Goal: Task Accomplishment & Management: Manage account settings

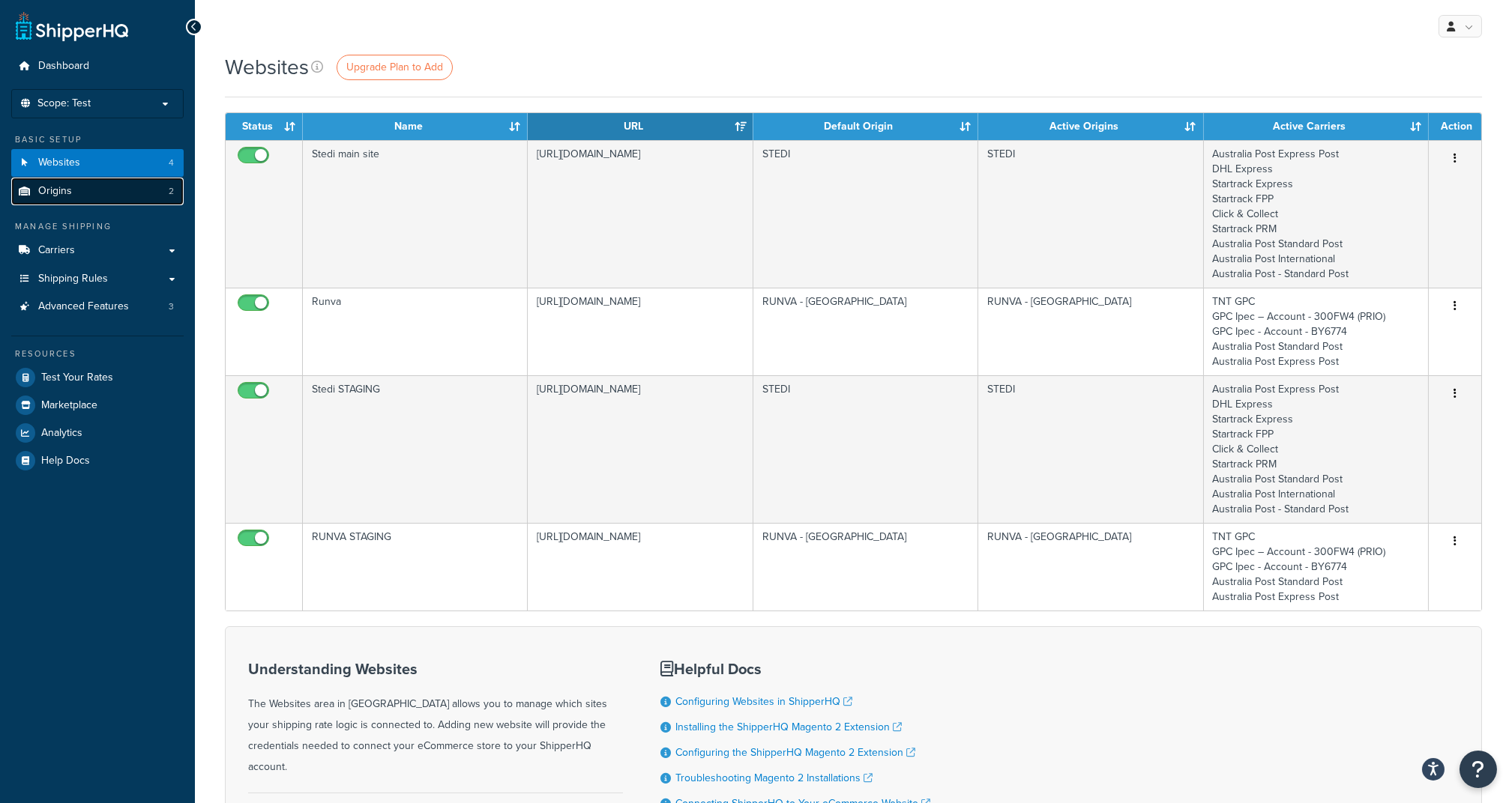
click at [156, 190] on link "Origins 2" at bounding box center [97, 191] width 172 height 28
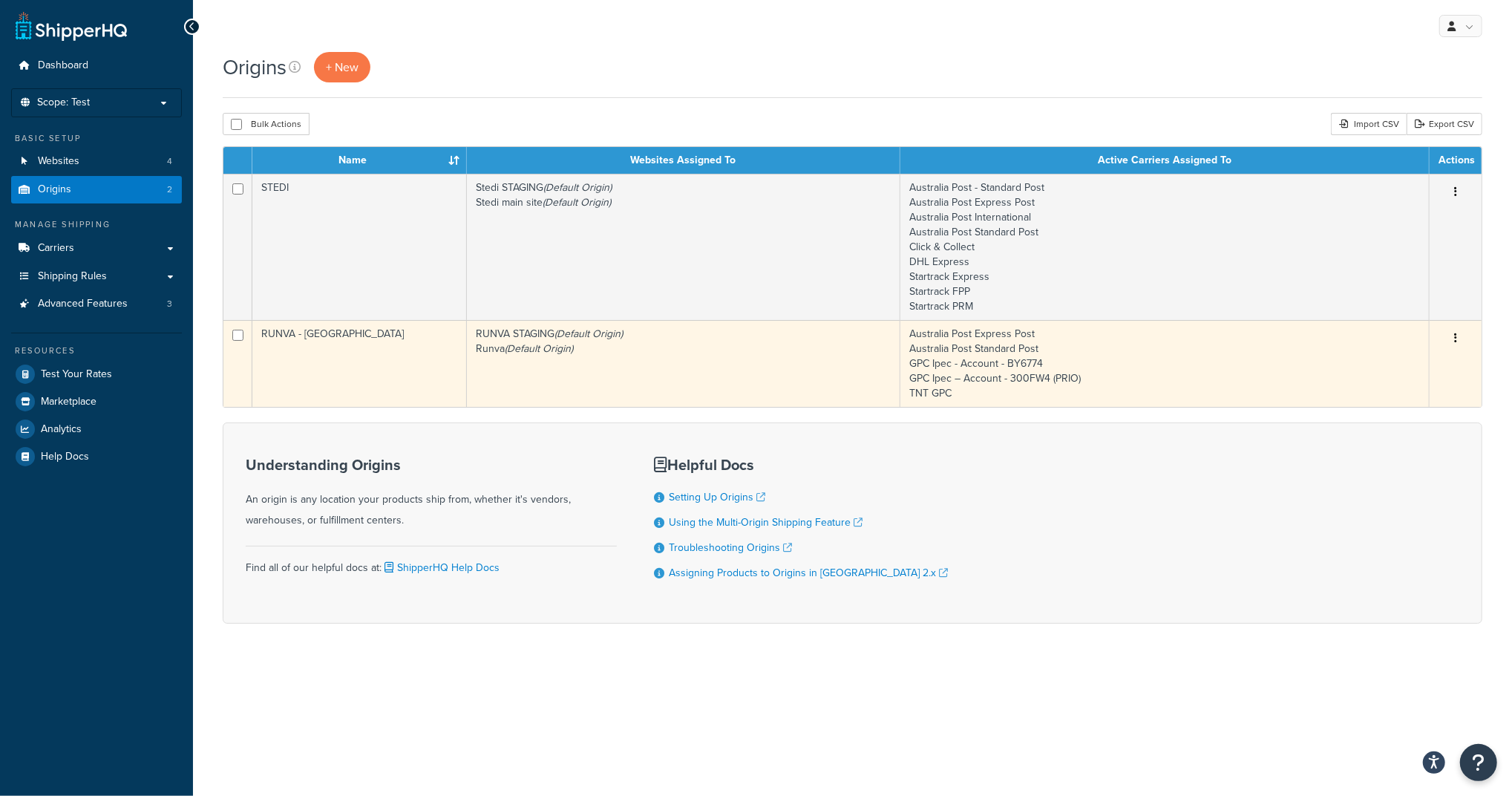
click at [235, 337] on input "checkbox" at bounding box center [238, 335] width 11 height 11
click at [239, 331] on input "checkbox" at bounding box center [238, 335] width 11 height 11
click at [239, 338] on input "checkbox" at bounding box center [238, 335] width 11 height 11
checkbox input "true"
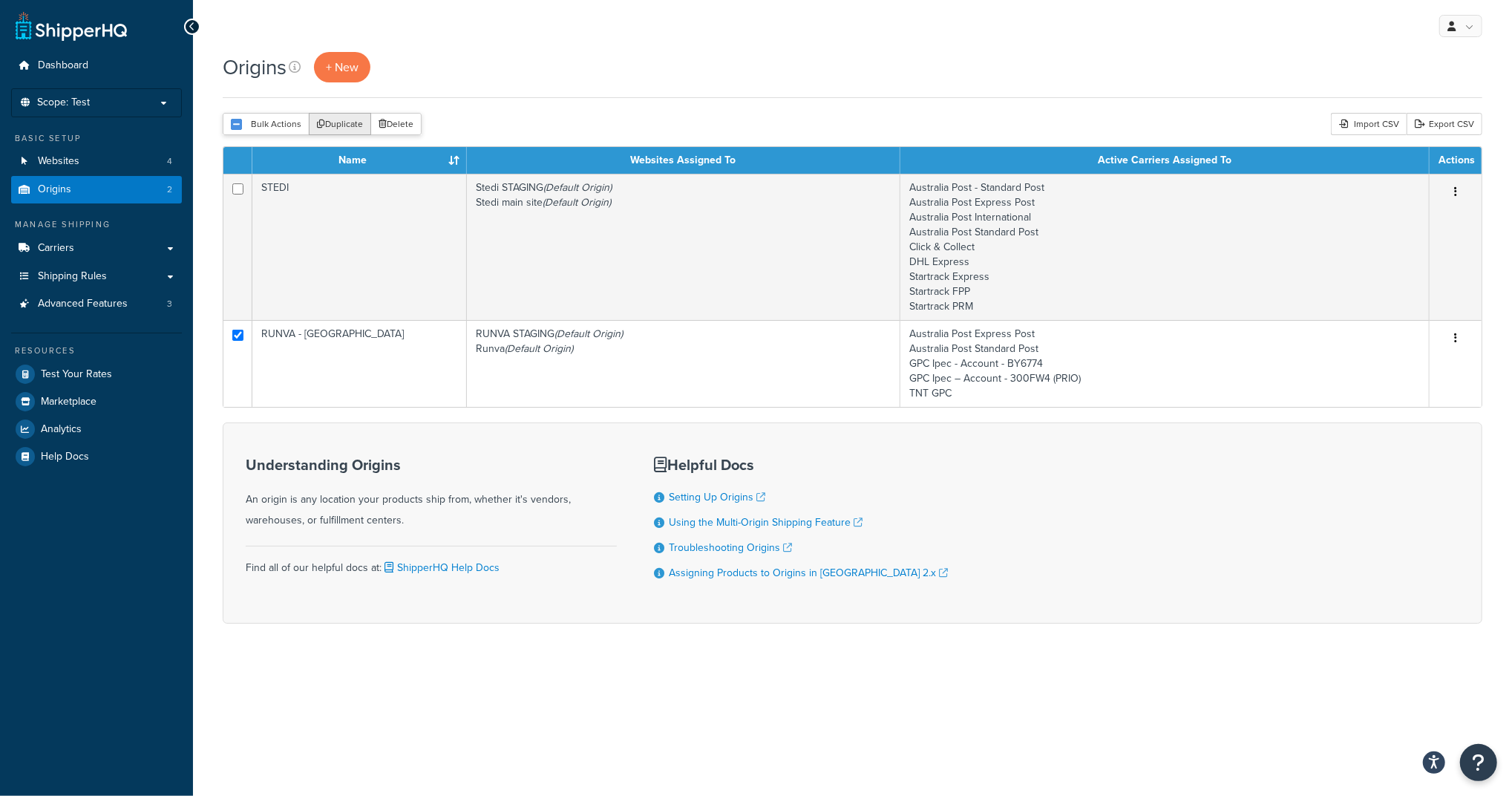
click at [341, 117] on button "Duplicate" at bounding box center [340, 124] width 62 height 22
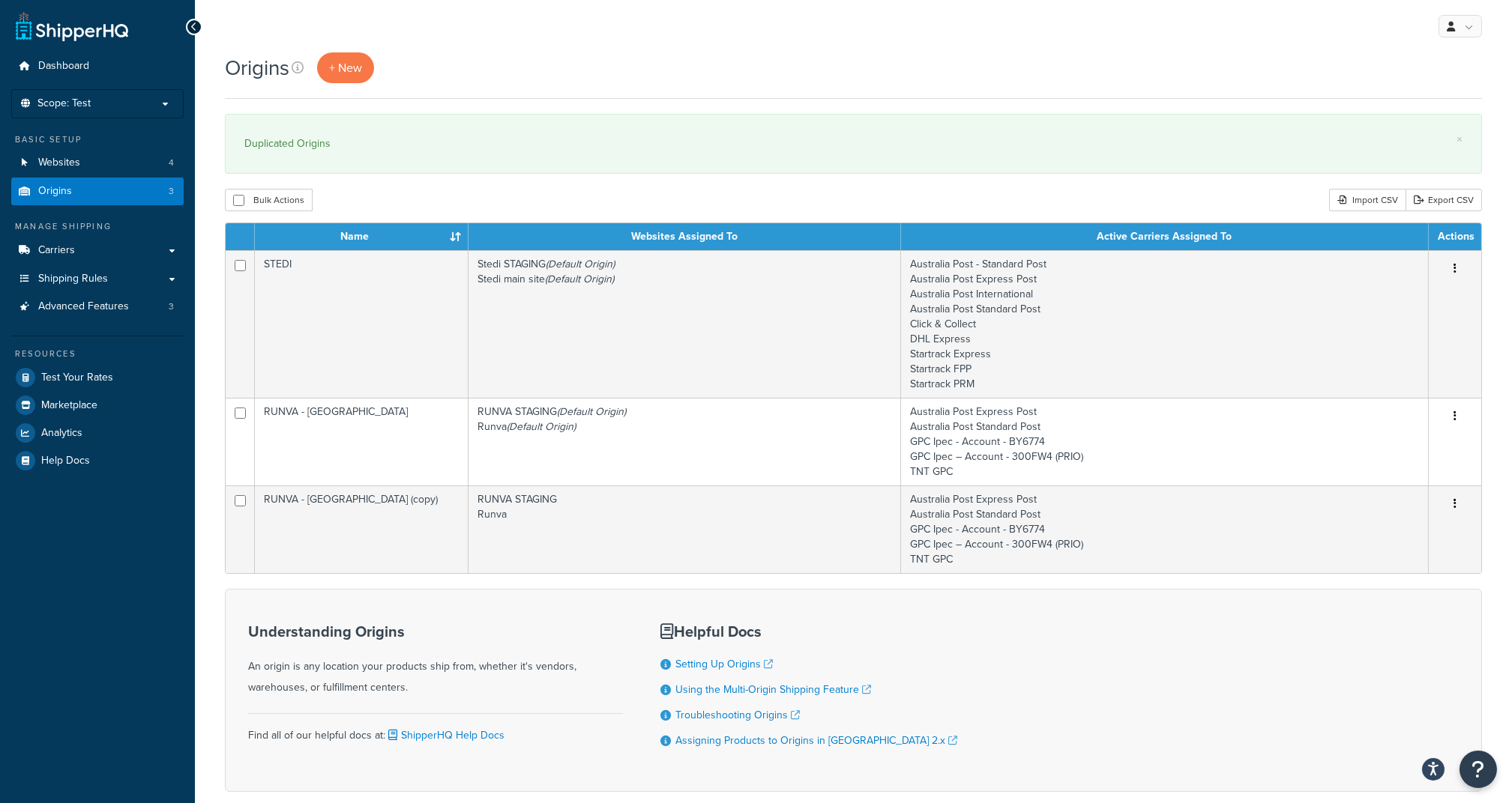
scroll to position [80, 0]
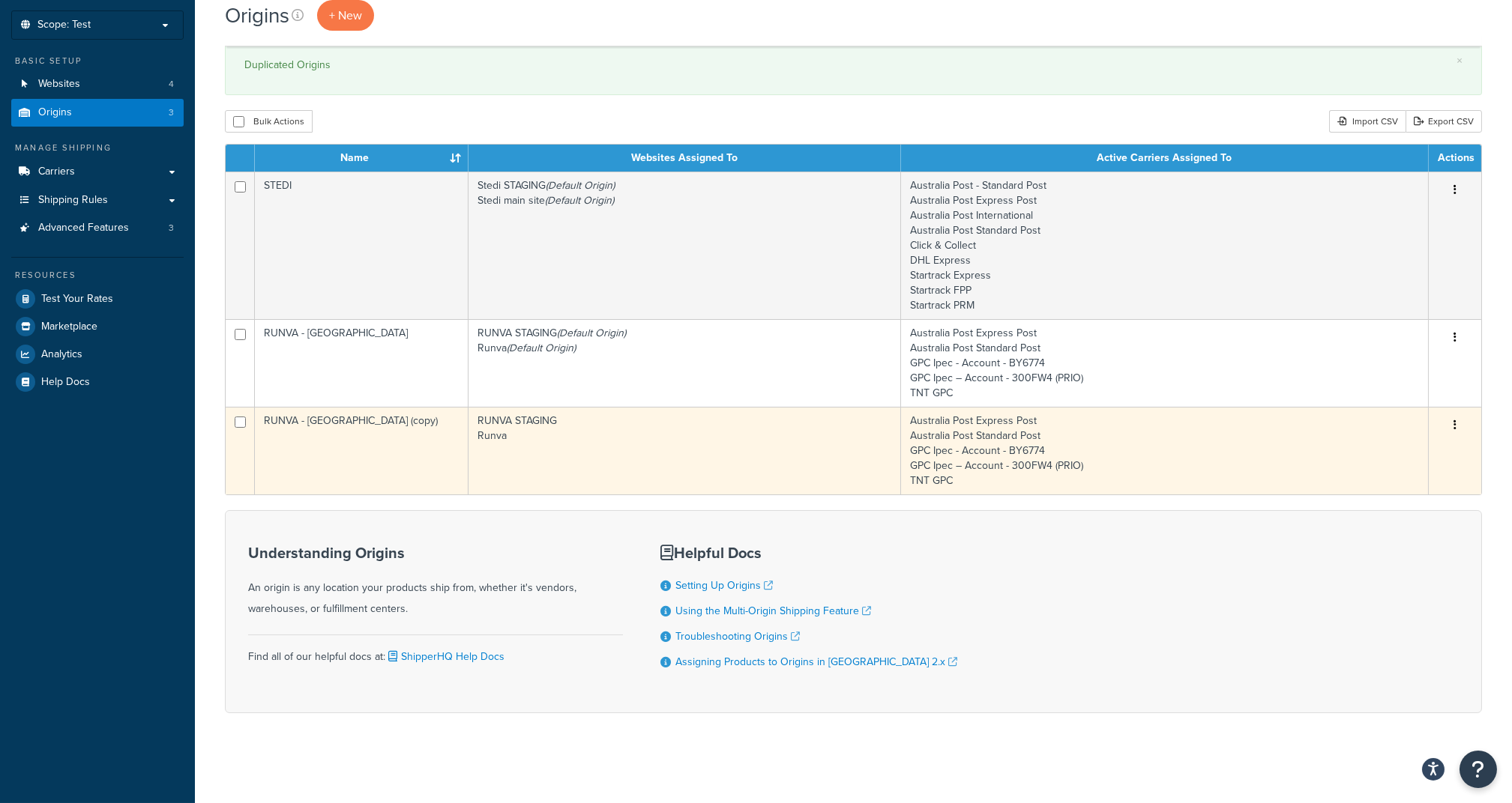
click at [324, 441] on td "RUNVA - [GEOGRAPHIC_DATA] (copy)" at bounding box center [361, 451] width 214 height 88
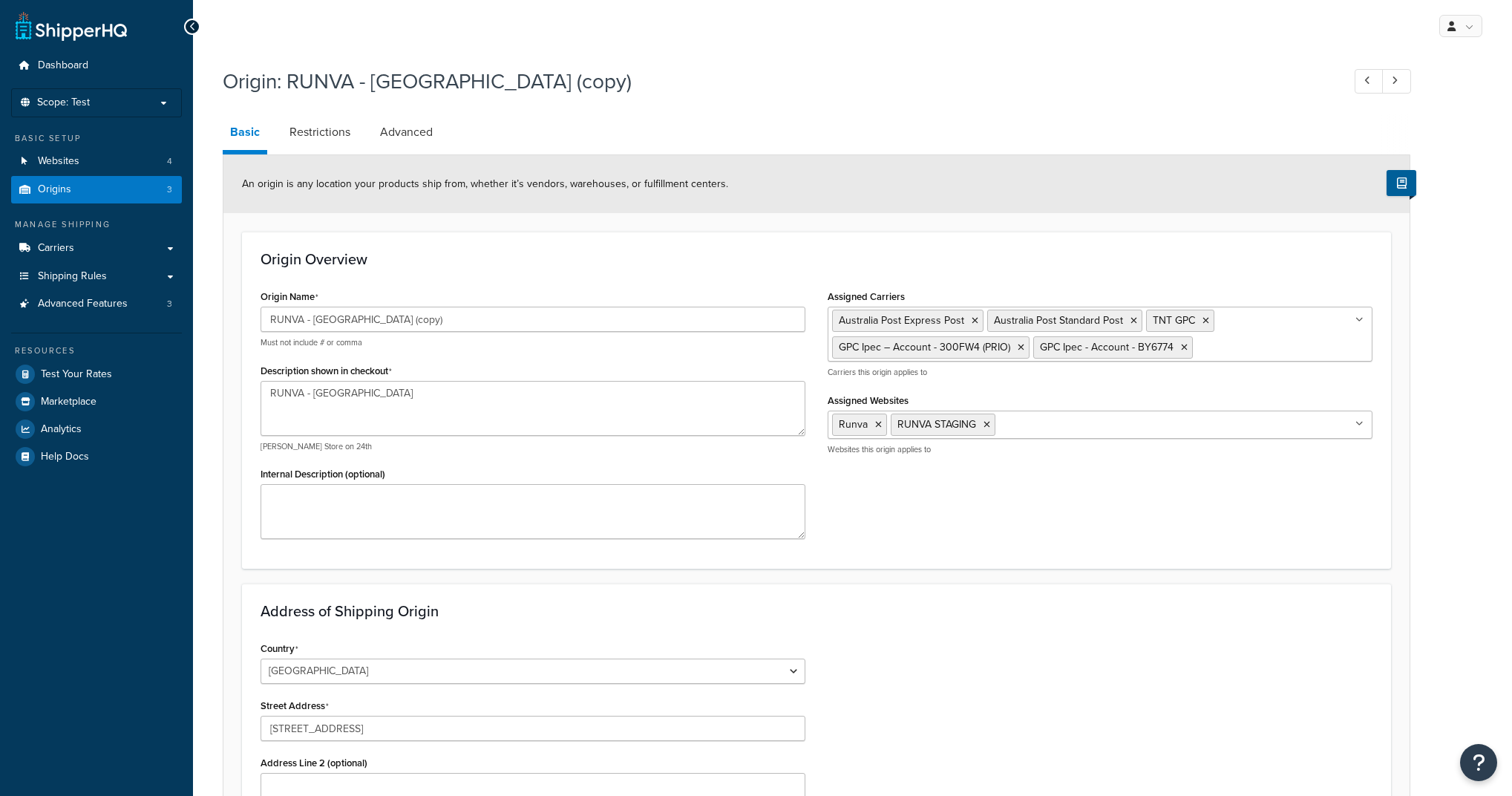
select select "1013"
select select "179"
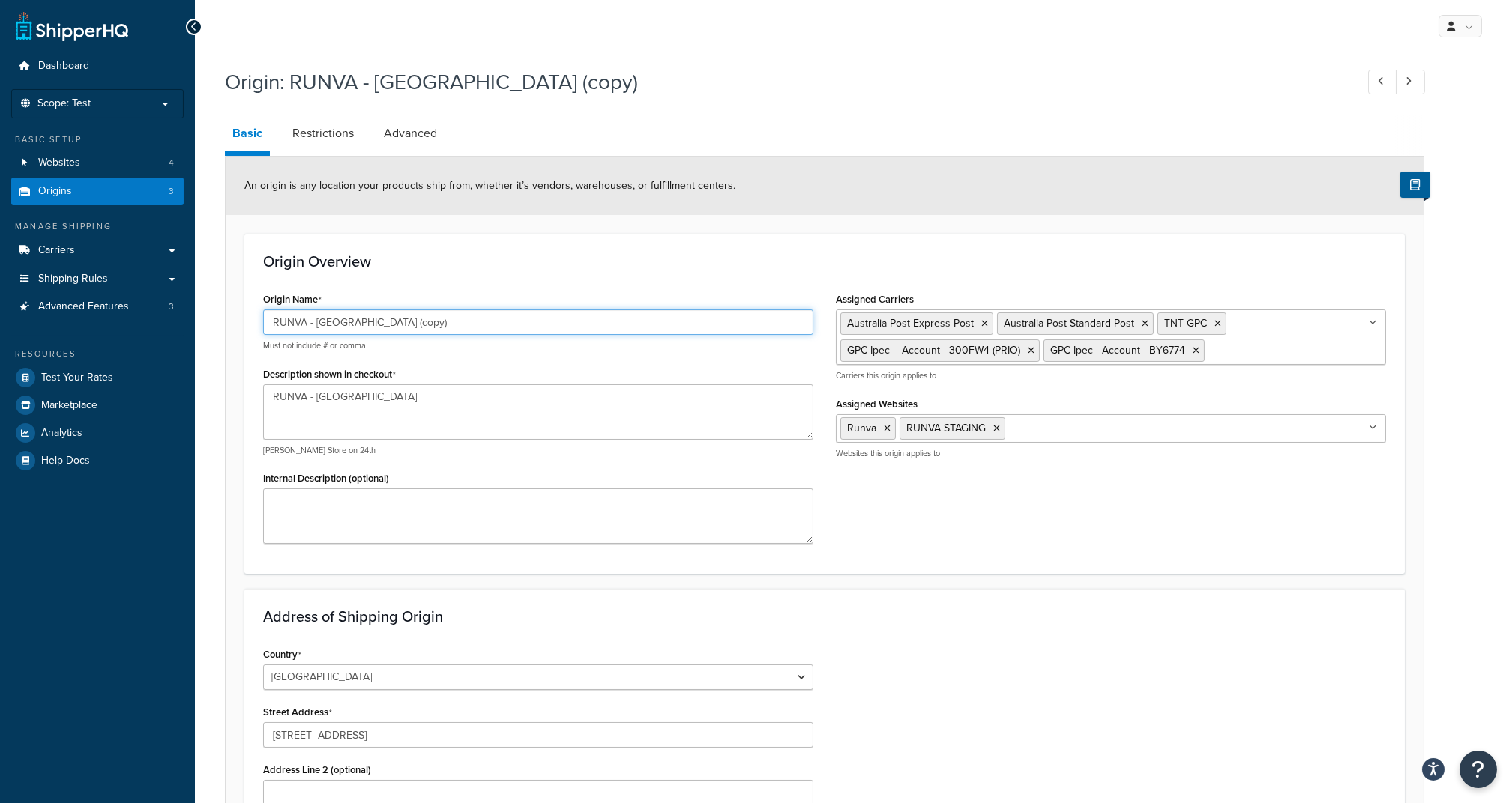
drag, startPoint x: 404, startPoint y: 318, endPoint x: 315, endPoint y: 322, distance: 89.1
click at [315, 322] on input "RUNVA - [GEOGRAPHIC_DATA] (copy)" at bounding box center [538, 322] width 550 height 26
type input "RUNVA - [GEOGRAPHIC_DATA]"
click at [594, 267] on h3 "Origin Overview" at bounding box center [824, 261] width 1123 height 17
drag, startPoint x: 357, startPoint y: 319, endPoint x: 192, endPoint y: 305, distance: 165.6
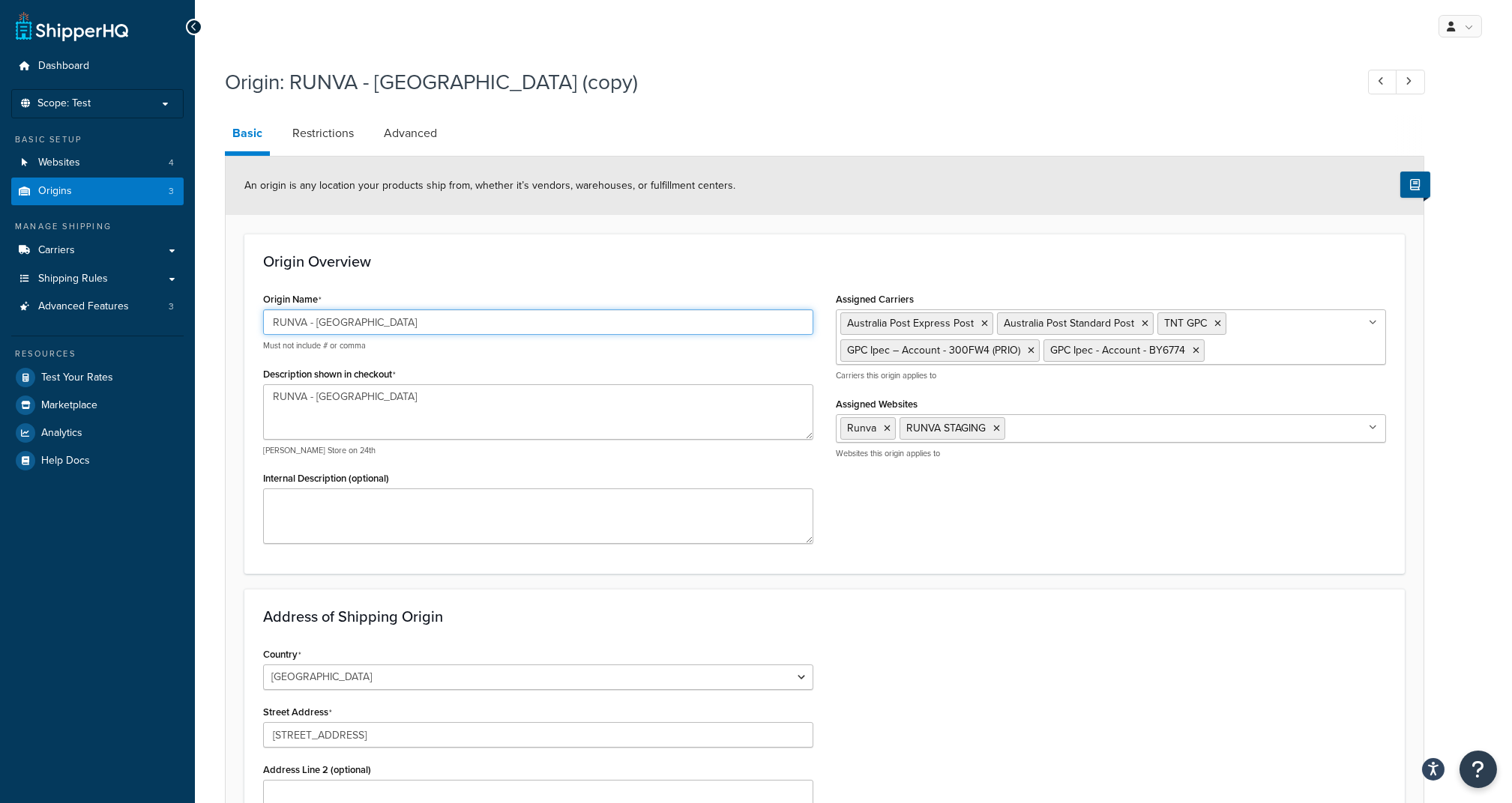
click at [192, 305] on div "Dashboard Scope: Test Basic Setup Websites 4 Origins 3 Manage Shipping Carriers…" at bounding box center [756, 589] width 1512 height 1179
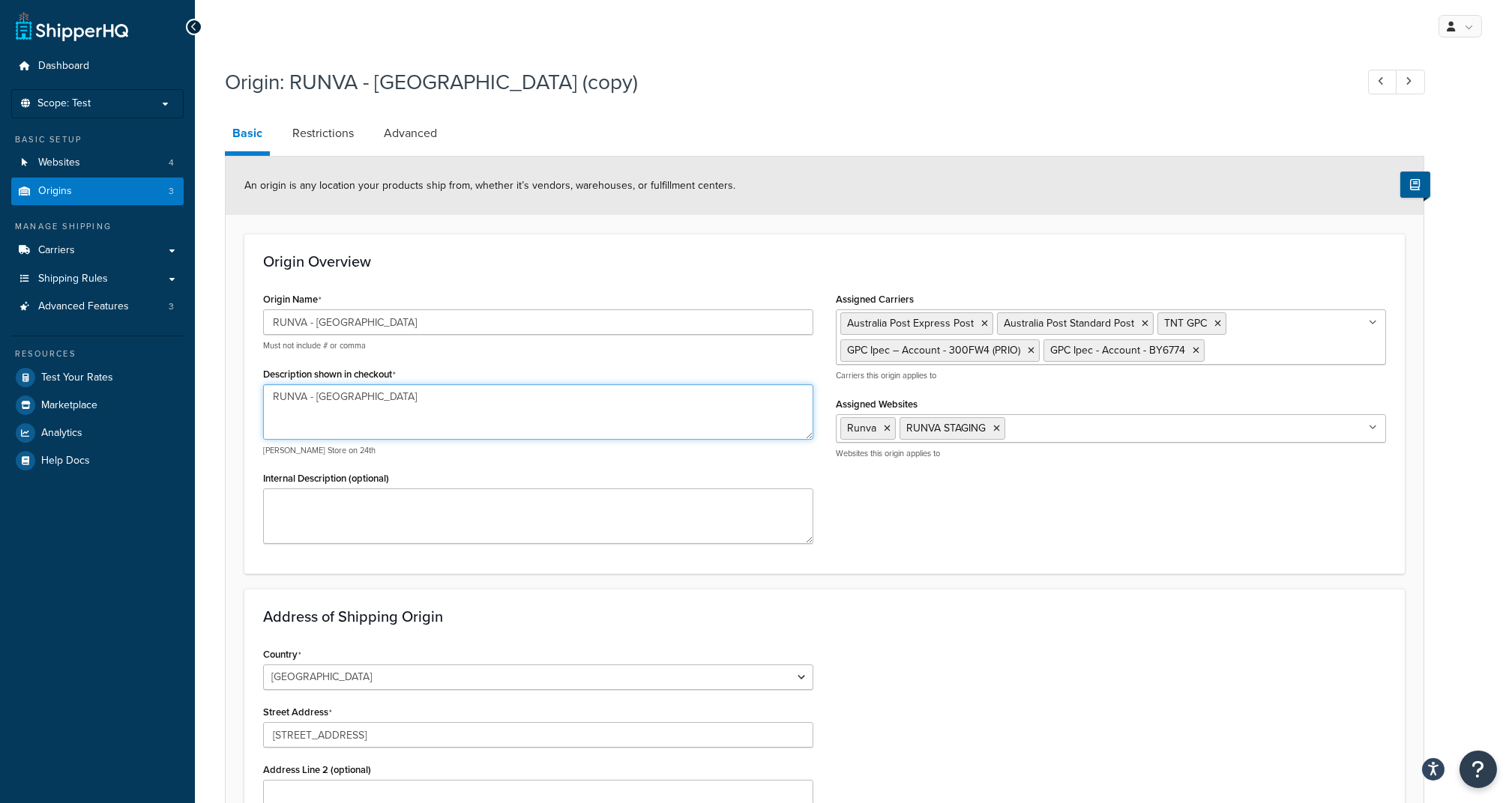
click at [267, 414] on textarea "RUNVA - [GEOGRAPHIC_DATA]" at bounding box center [538, 412] width 550 height 56
drag, startPoint x: 393, startPoint y: 397, endPoint x: 165, endPoint y: 380, distance: 228.6
click at [165, 380] on div "Dashboard Scope: Test Basic Setup Websites 4 Origins 3 Manage Shipping Carriers…" at bounding box center [756, 589] width 1512 height 1179
paste textarea "Perth"
type textarea "RUNVA - [GEOGRAPHIC_DATA]"
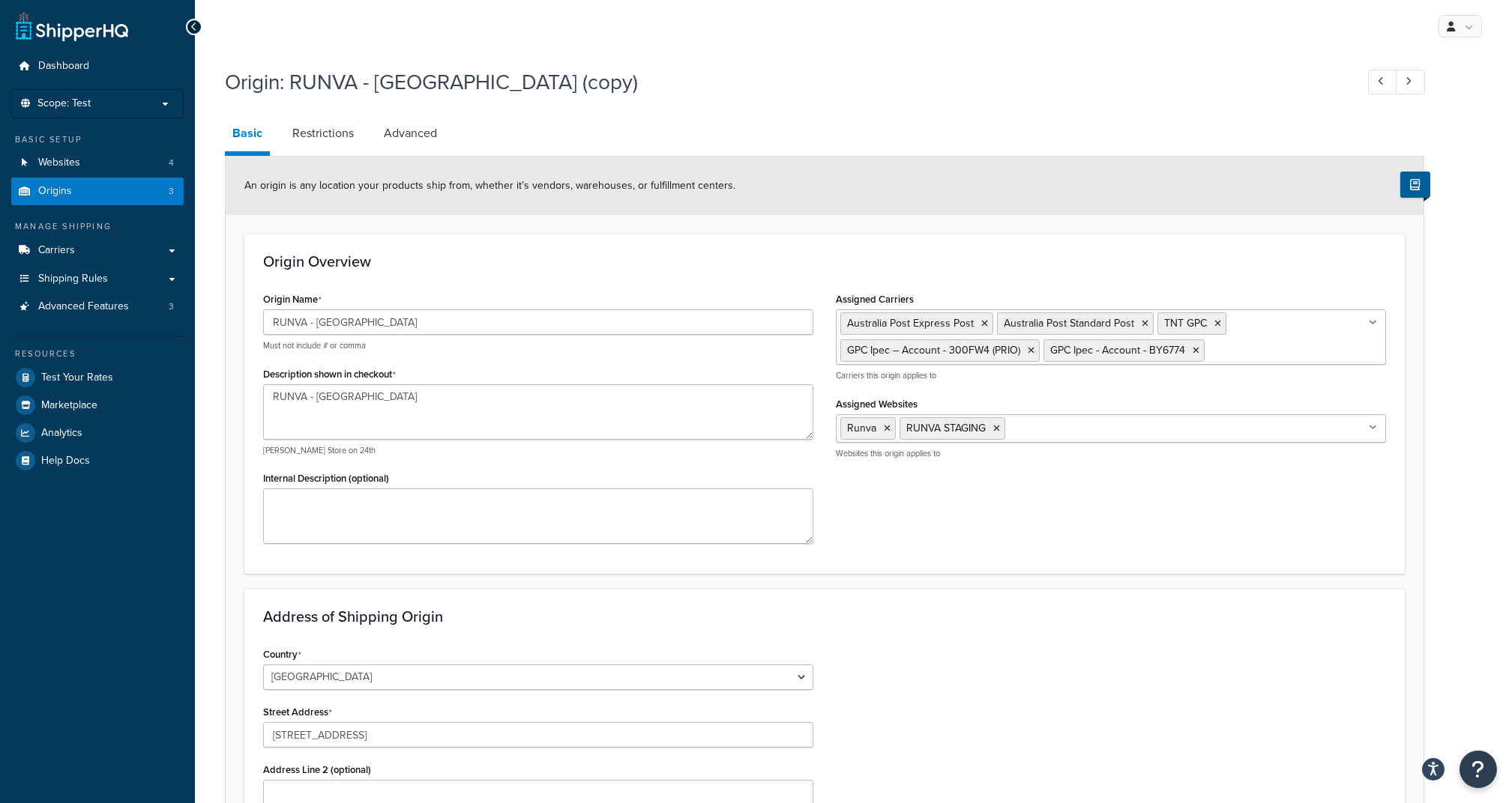
click at [935, 533] on div "Origin Name RUNVA - Perth Must not include # or comma Description shown in chec…" at bounding box center [824, 422] width 1145 height 266
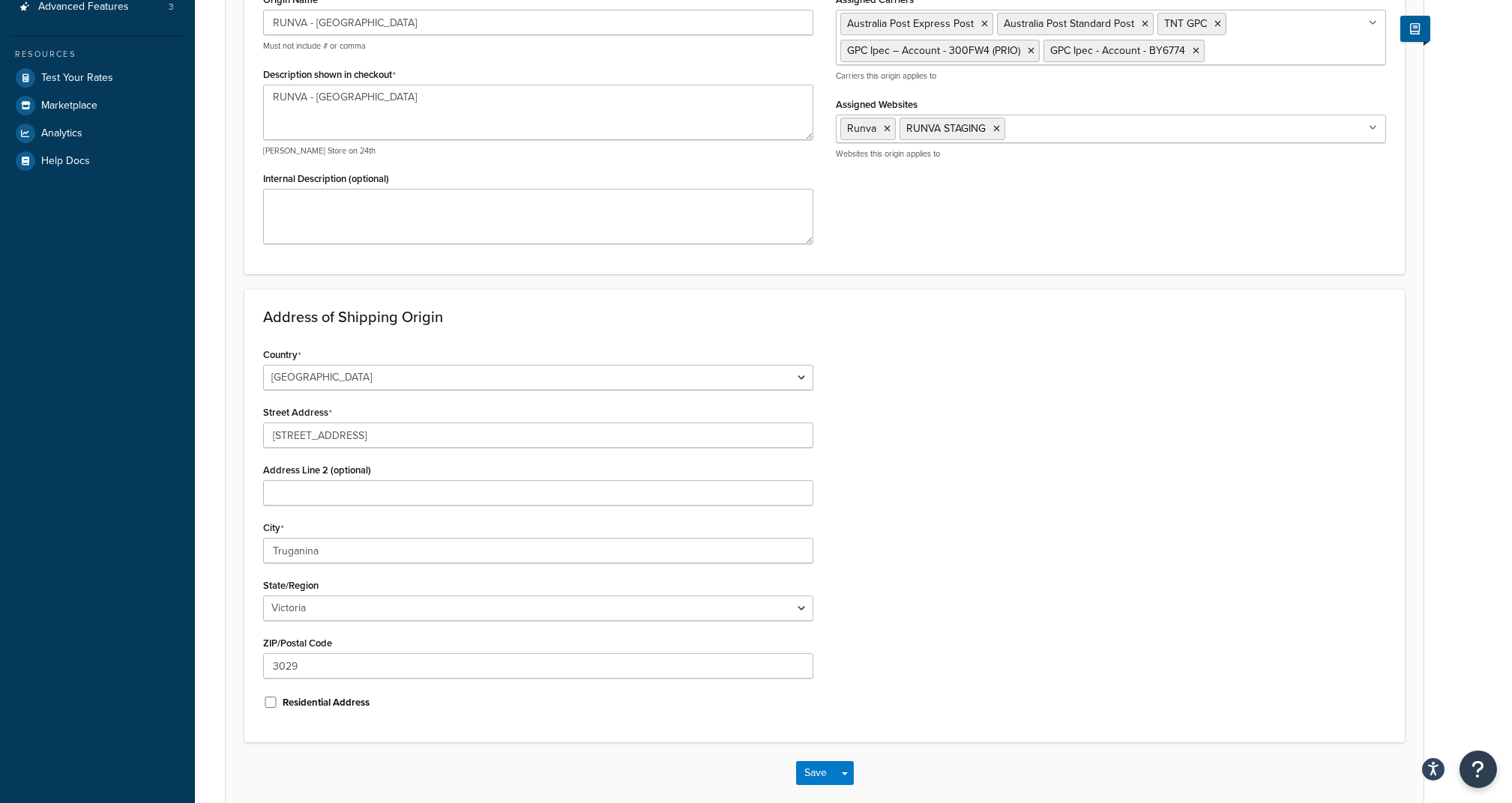
scroll to position [376, 0]
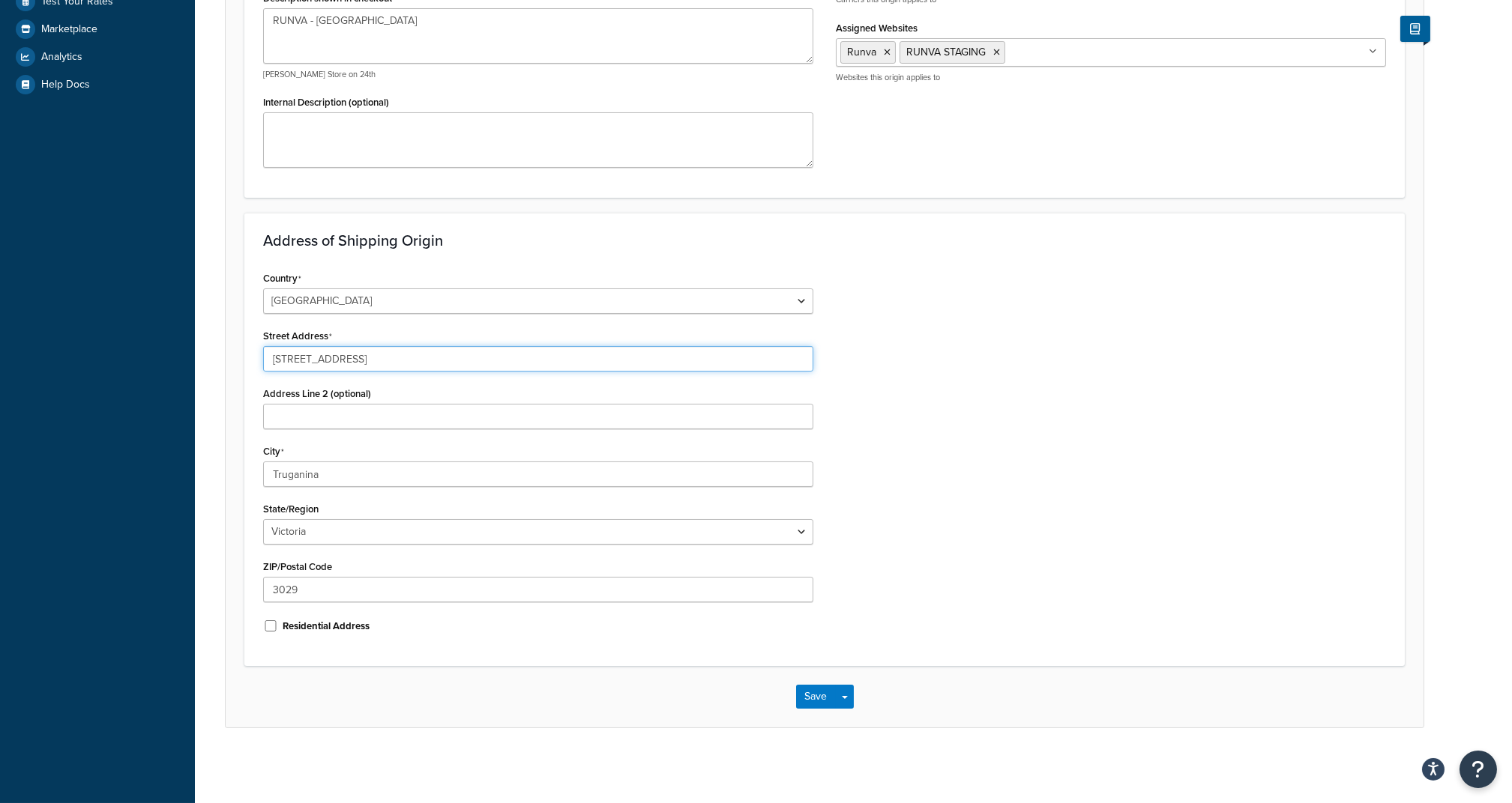
drag, startPoint x: 401, startPoint y: 363, endPoint x: 105, endPoint y: 351, distance: 296.2
click at [105, 351] on div "Dashboard Scope: Test Basic Setup Websites 4 Origins 3 Manage Shipping Carriers…" at bounding box center [756, 213] width 1512 height 1179
paste input "McPhee Distribution"
type input "McPhee Distribution"
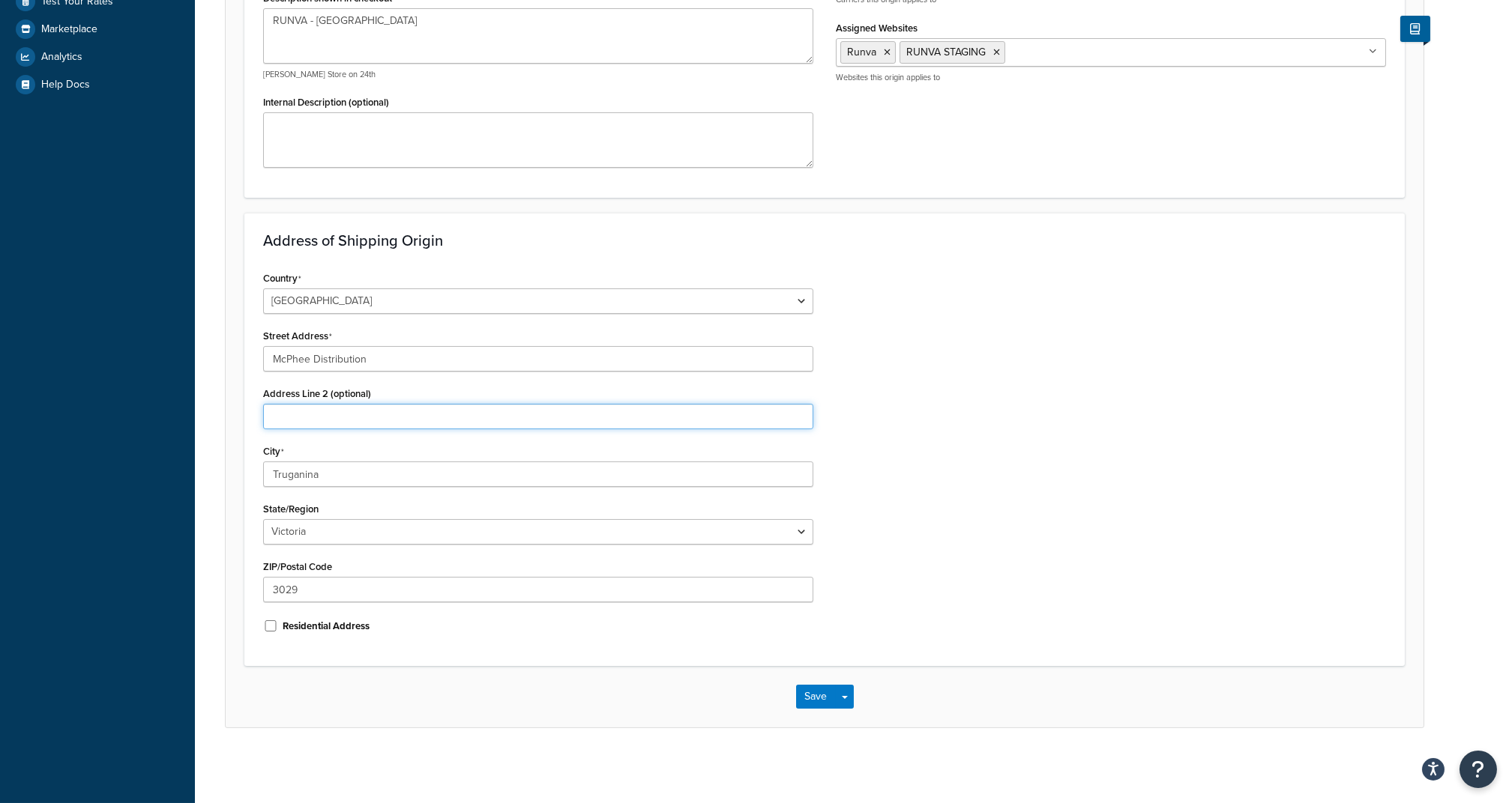
click at [326, 420] on input "Address Line 2 (optional)" at bounding box center [538, 416] width 550 height 26
paste input "164 Talbot Rd"
type input "164 Talbot Rd"
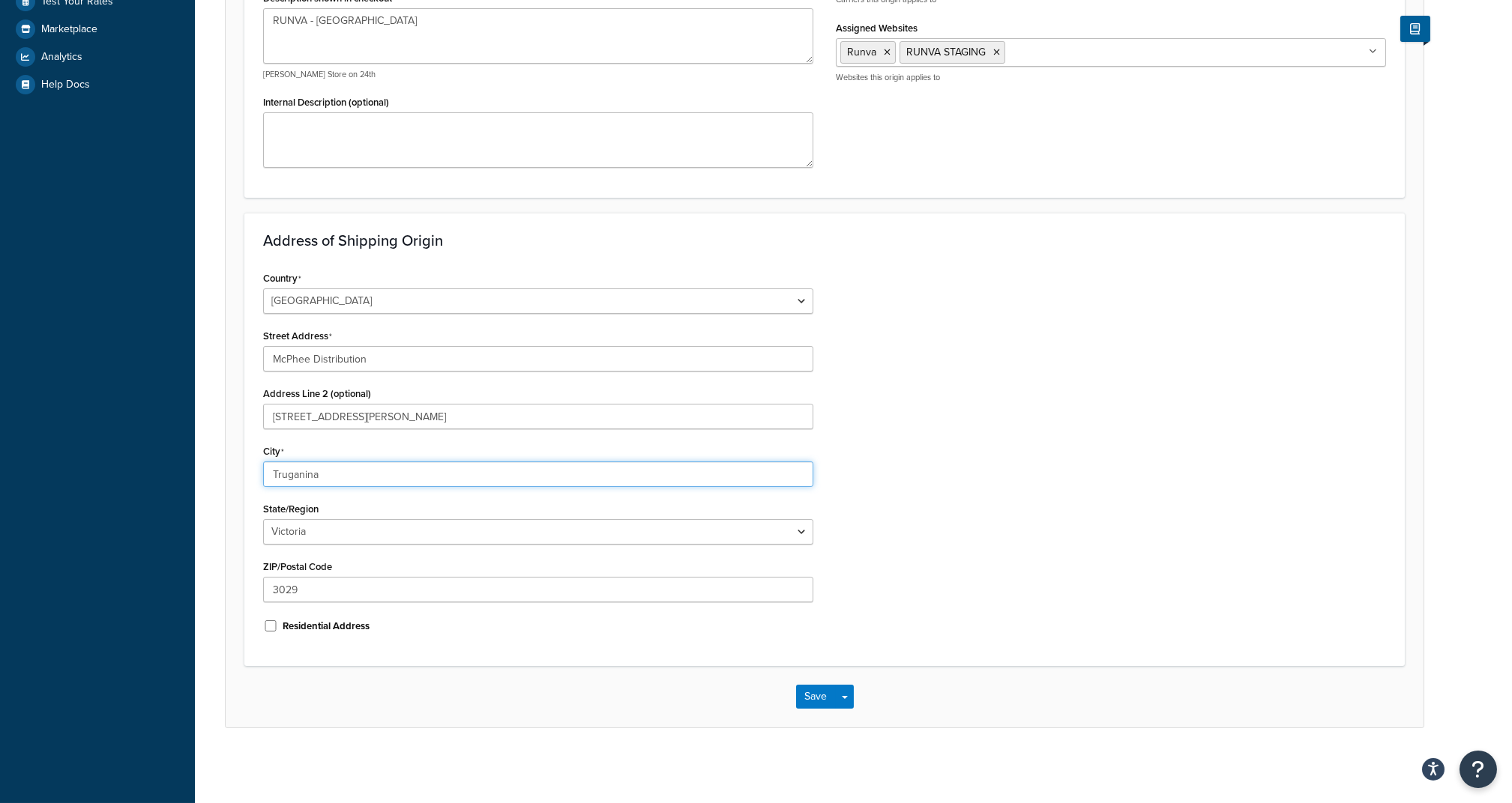
drag, startPoint x: 345, startPoint y: 472, endPoint x: 202, endPoint y: 468, distance: 143.1
click at [202, 468] on div "Origin: RUNVA - Melbourne (copy) Basic Restrictions Advanced An origin is any l…" at bounding box center [853, 225] width 1317 height 1081
paste input "Hazelmere"
type input "Hazelmere"
click at [250, 482] on div "Address of Shipping Origin Country United States United Kingdom Afghanistan Åla…" at bounding box center [824, 439] width 1160 height 453
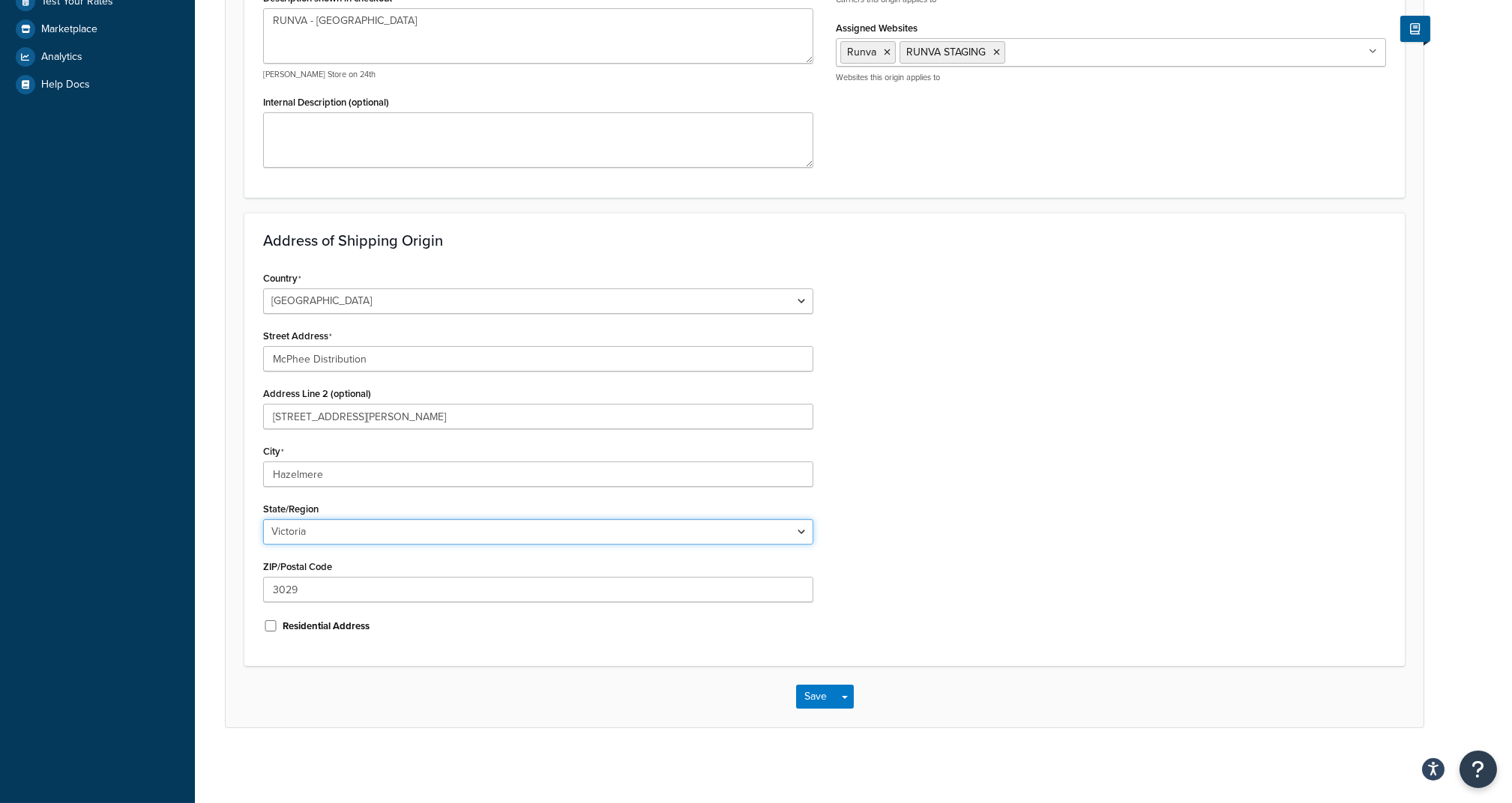
drag, startPoint x: 314, startPoint y: 532, endPoint x: 310, endPoint y: 544, distance: 12.6
click at [314, 532] on select "Australian Capital Territory New South Wales Northern Territory Queensland Sout…" at bounding box center [538, 532] width 550 height 26
select select "180"
click at [263, 519] on select "Australian Capital Territory New South Wales Northern Territory Queensland Sout…" at bounding box center [538, 532] width 550 height 26
drag, startPoint x: 330, startPoint y: 592, endPoint x: 211, endPoint y: 581, distance: 119.5
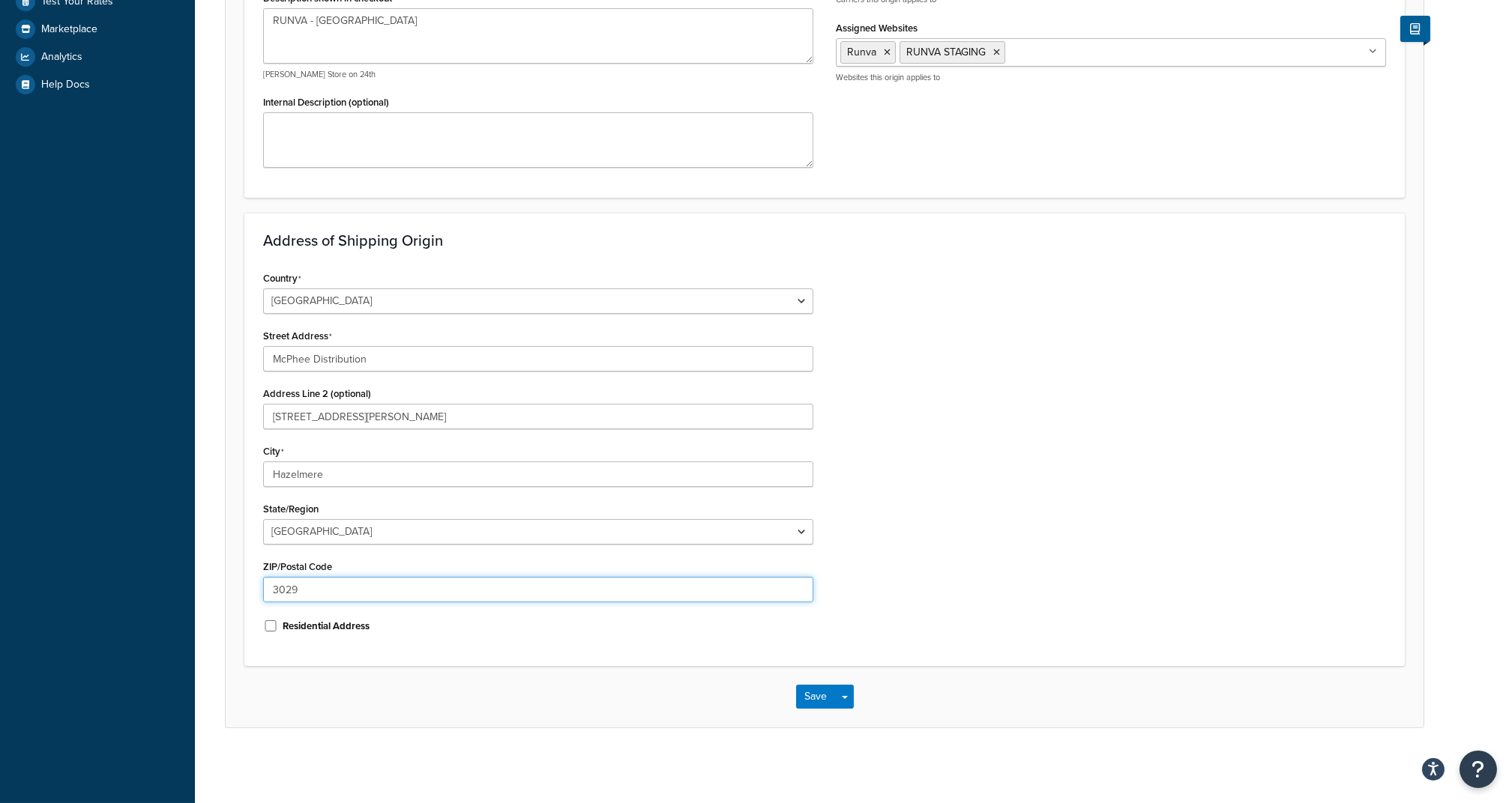
click at [211, 581] on div "Origin: RUNVA - Melbourne (copy) Basic Restrictions Advanced An origin is any l…" at bounding box center [853, 225] width 1317 height 1081
paste input "6055"
type input "6055"
click at [831, 650] on div "Address of Shipping Origin Country United States United Kingdom Afghanistan Åla…" at bounding box center [824, 439] width 1160 height 453
click at [823, 697] on button "Save" at bounding box center [816, 697] width 41 height 24
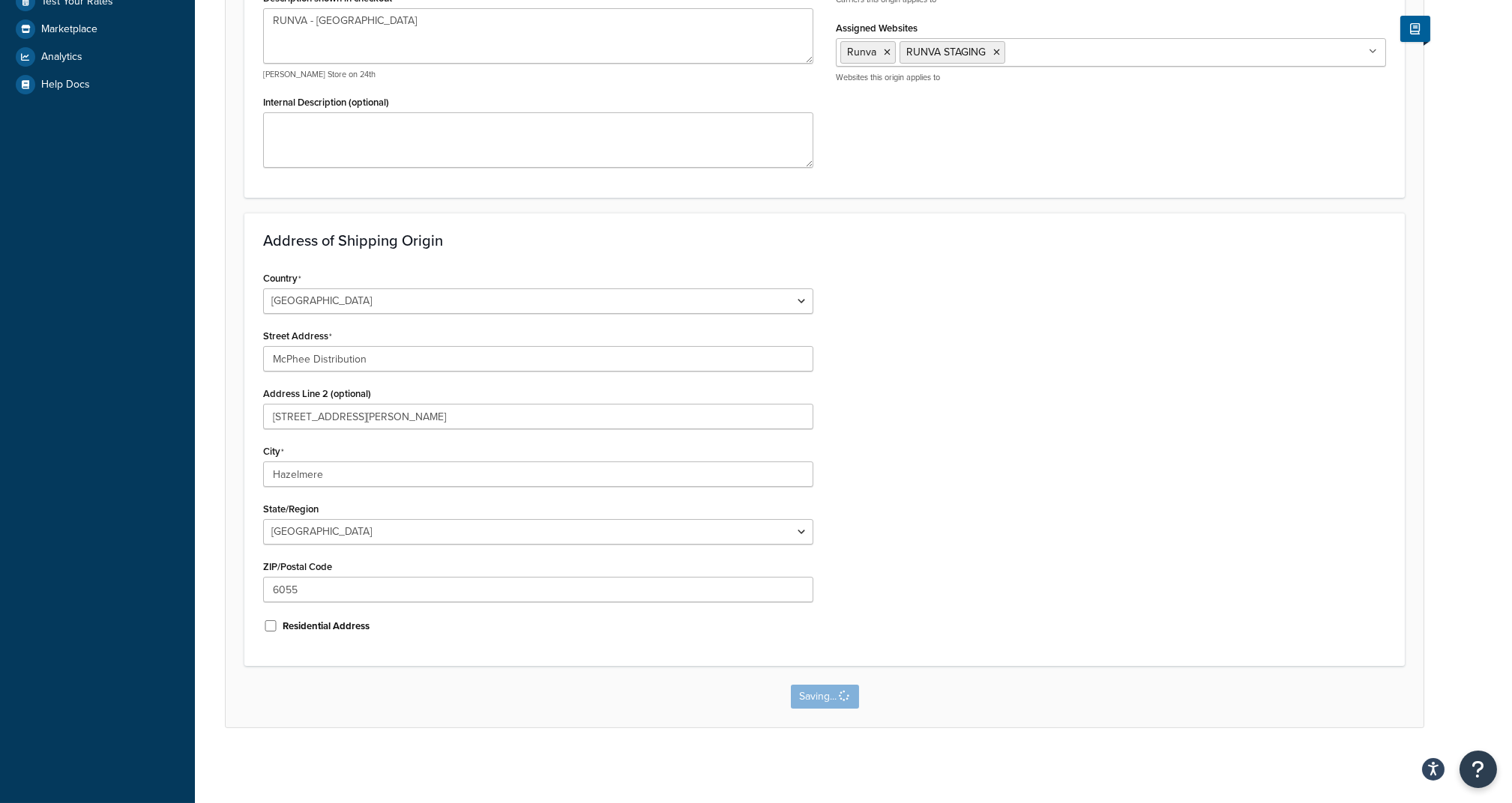
scroll to position [0, 0]
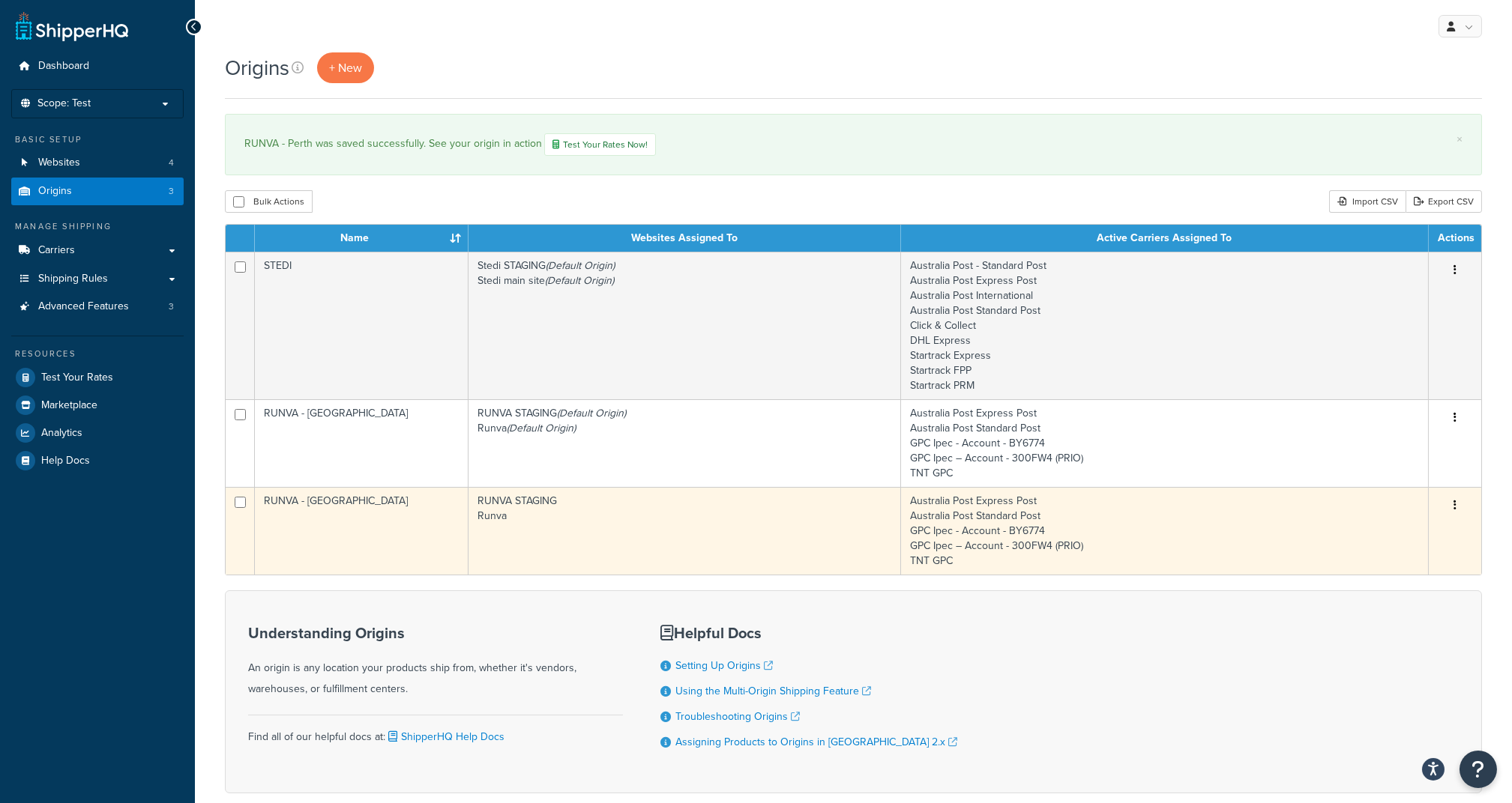
click at [240, 505] on input "checkbox" at bounding box center [240, 502] width 11 height 11
checkbox input "true"
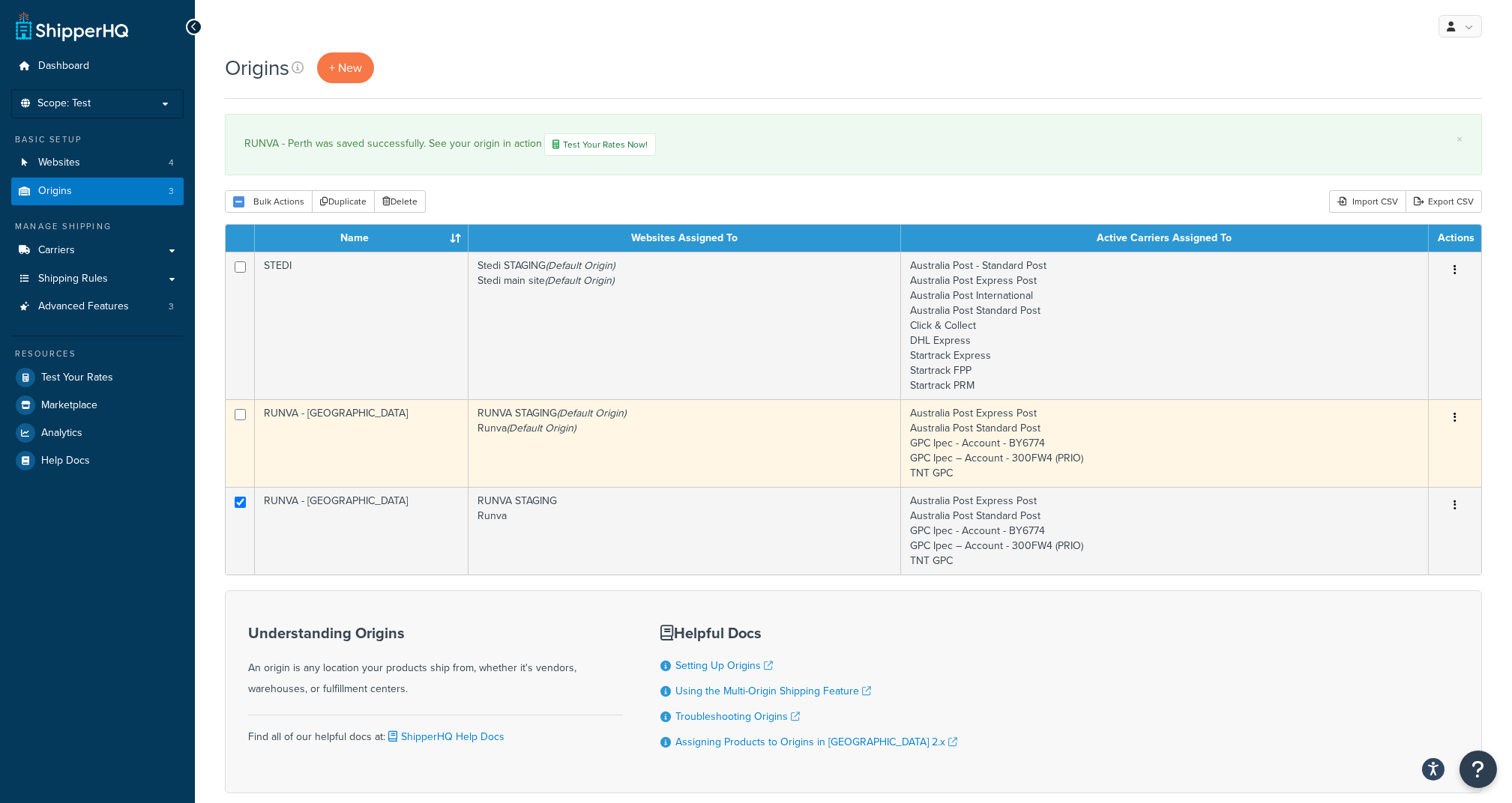
click at [241, 417] on input "checkbox" at bounding box center [240, 415] width 11 height 11
checkbox input "true"
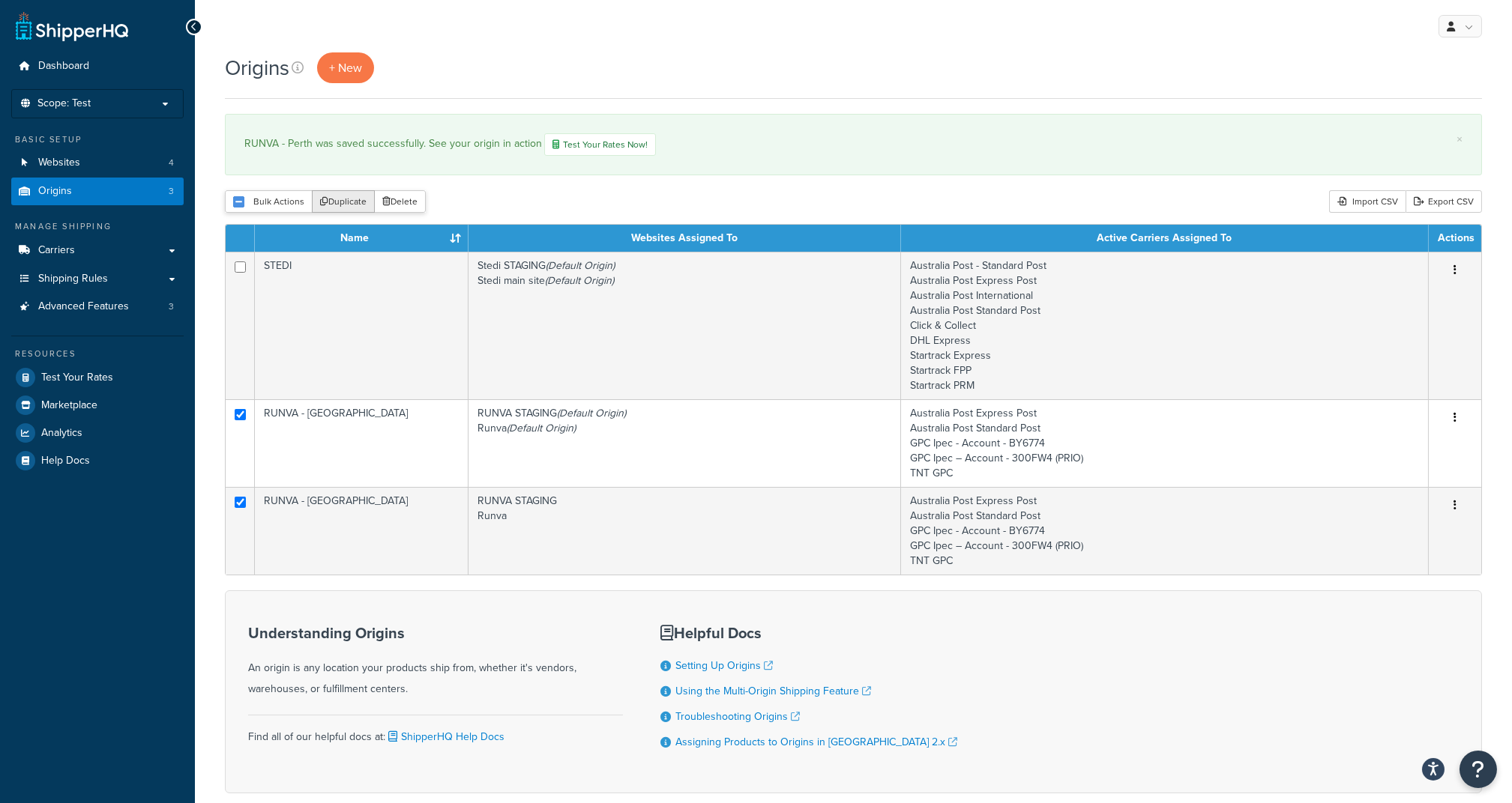
click at [354, 202] on button "Duplicate" at bounding box center [343, 202] width 63 height 22
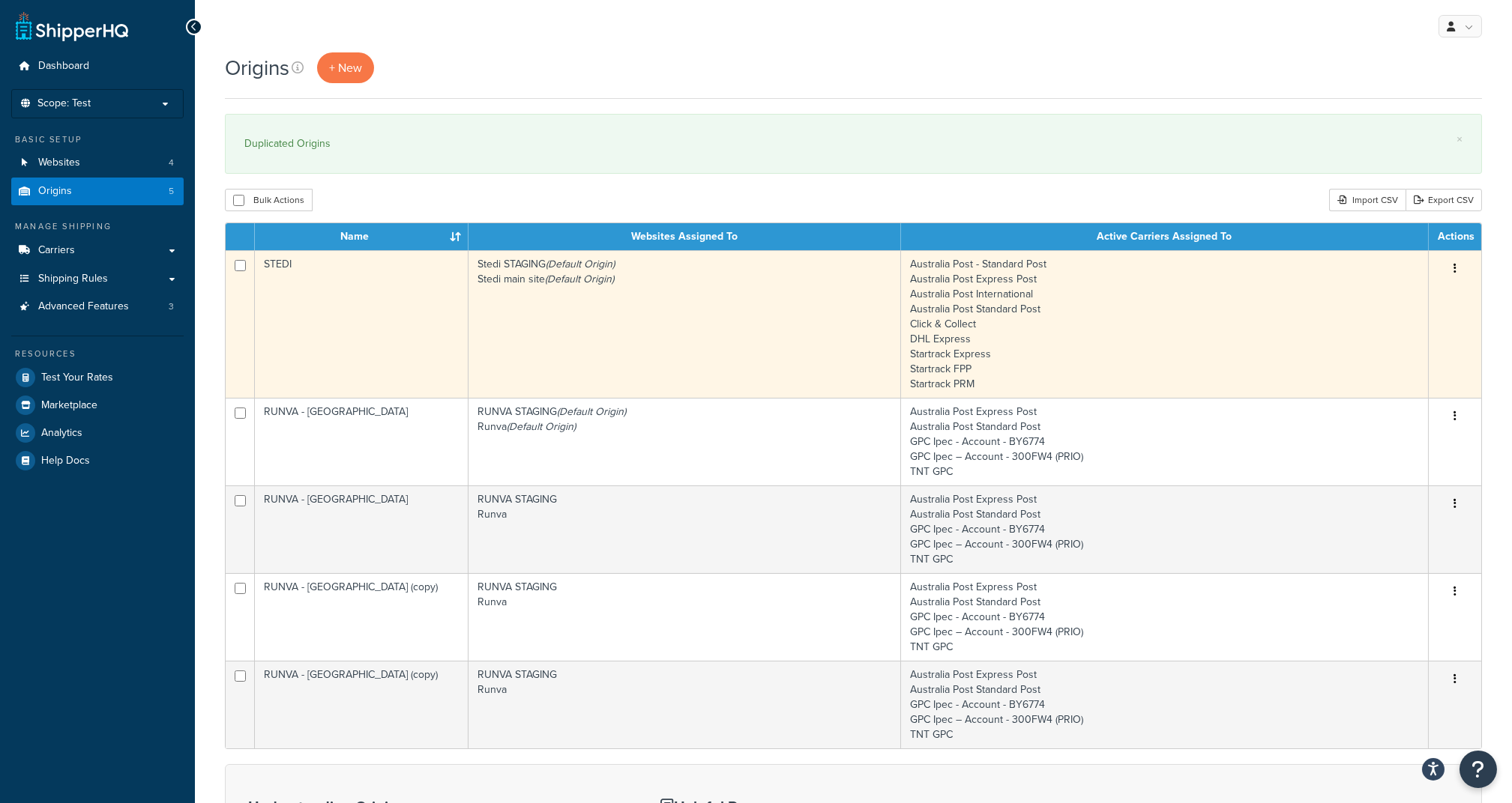
scroll to position [100, 0]
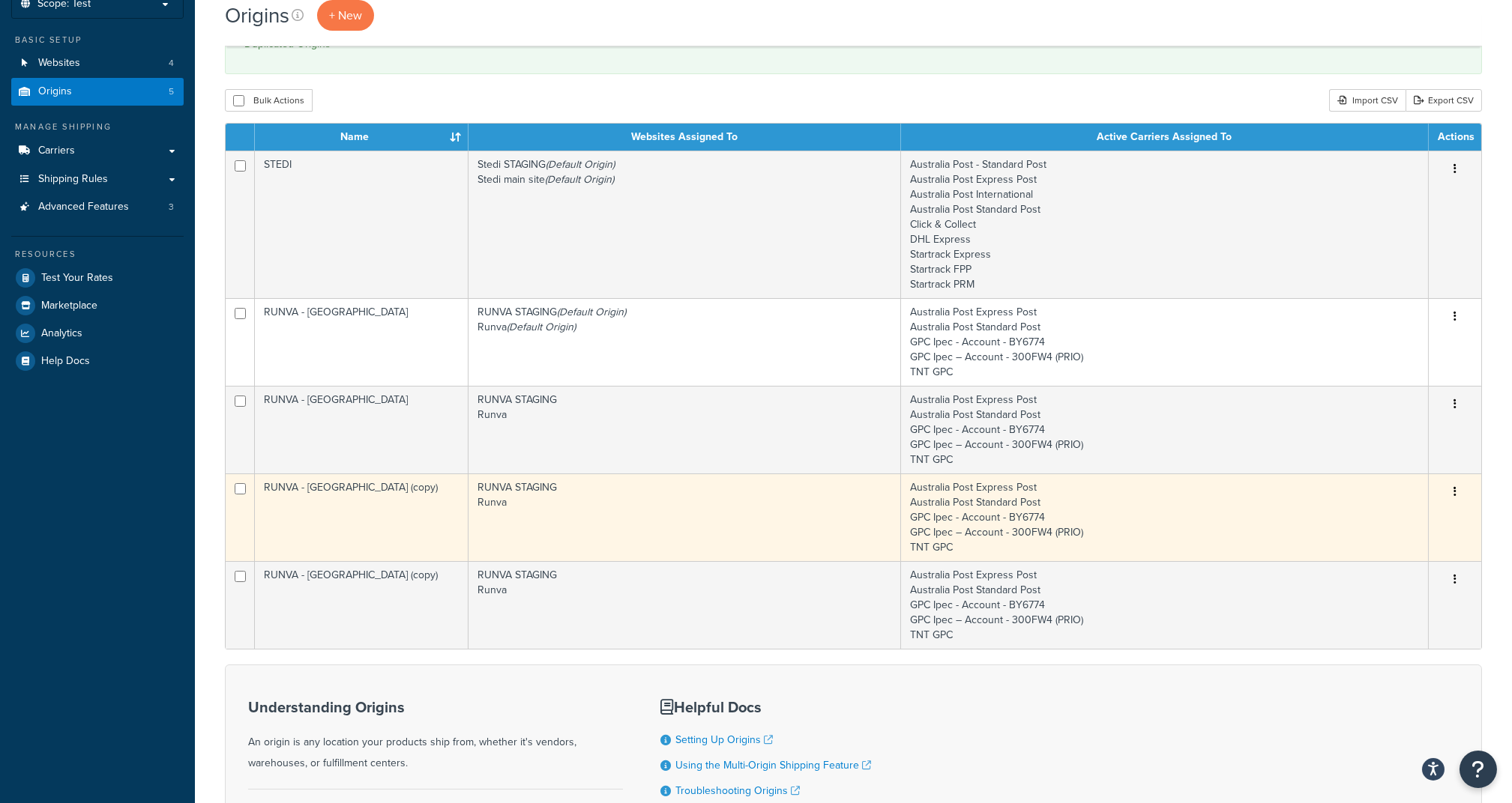
click at [344, 503] on td "RUNVA - [GEOGRAPHIC_DATA] (copy)" at bounding box center [361, 518] width 214 height 88
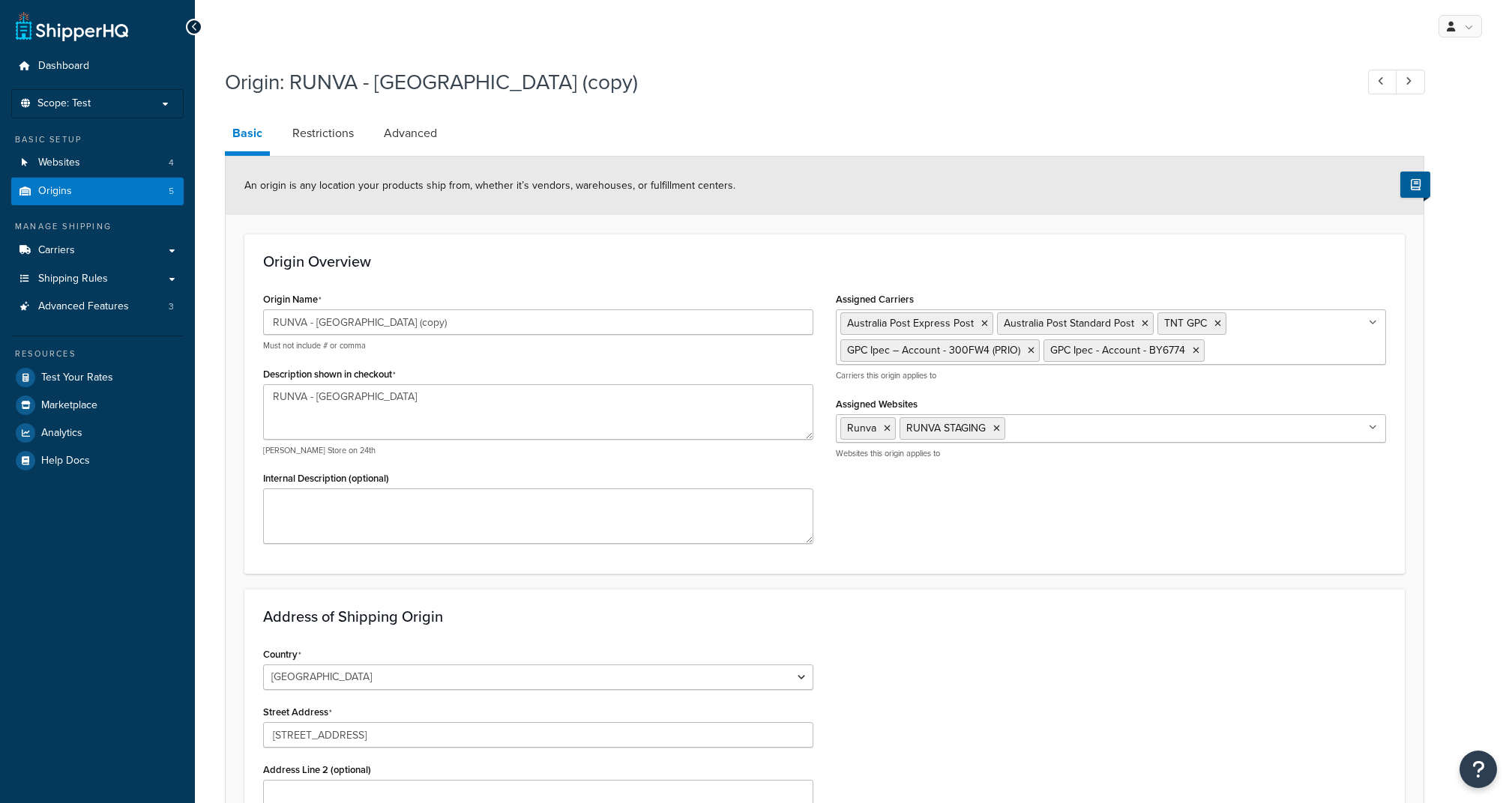
select select "1013"
select select "179"
drag, startPoint x: 316, startPoint y: 321, endPoint x: 503, endPoint y: 329, distance: 187.2
click at [503, 329] on input "RUNVA - Melbourne (copy)" at bounding box center [538, 322] width 550 height 26
type input "RUNVA - [GEOGRAPHIC_DATA]"
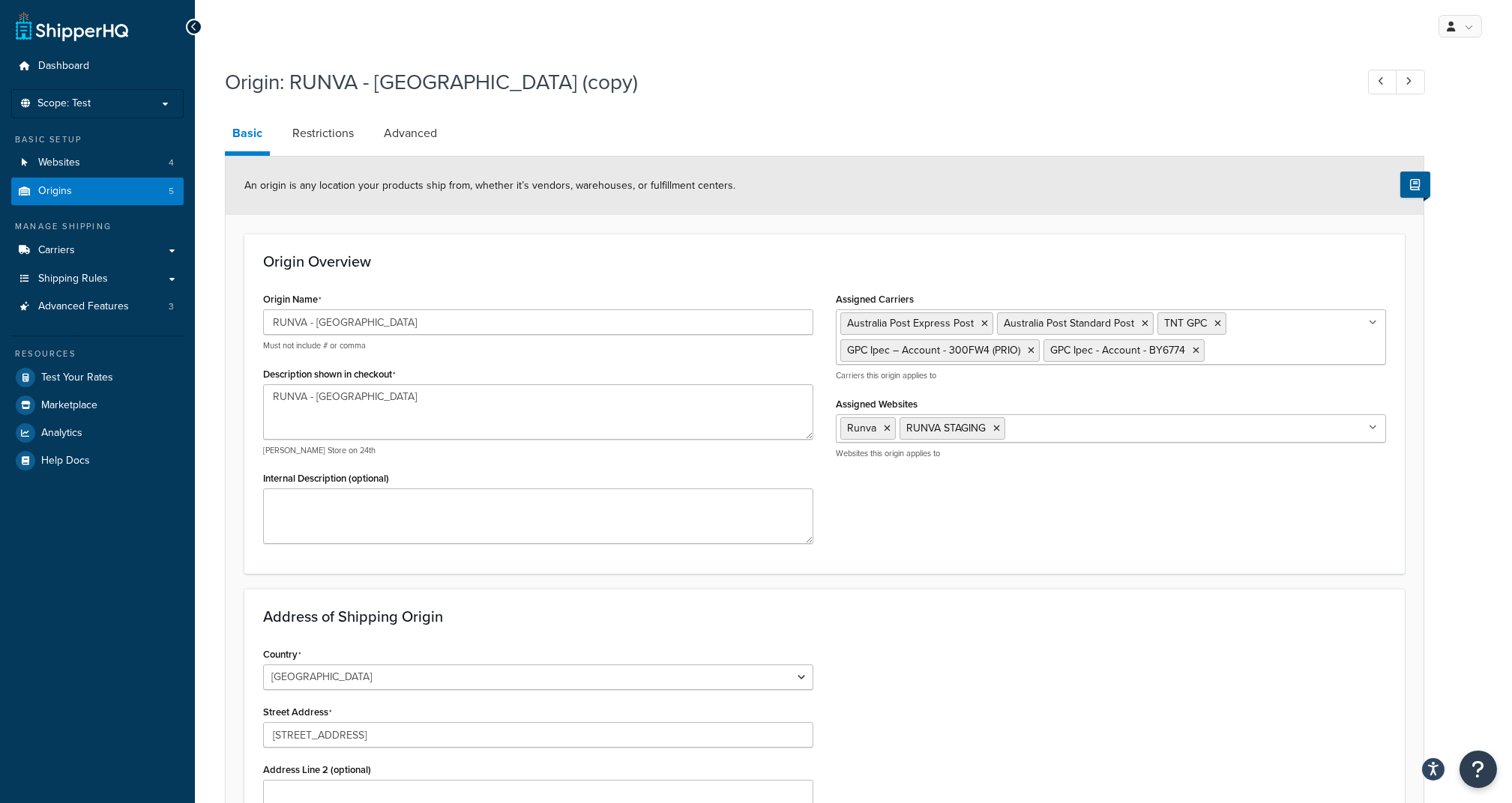
click at [510, 264] on h3 "Origin Overview" at bounding box center [824, 261] width 1123 height 17
click at [337, 317] on input "RUNVA - [GEOGRAPHIC_DATA]" at bounding box center [538, 322] width 550 height 26
click at [296, 426] on textarea "RUNVA - [GEOGRAPHIC_DATA]" at bounding box center [538, 412] width 550 height 56
drag, startPoint x: 377, startPoint y: 411, endPoint x: 190, endPoint y: 380, distance: 189.6
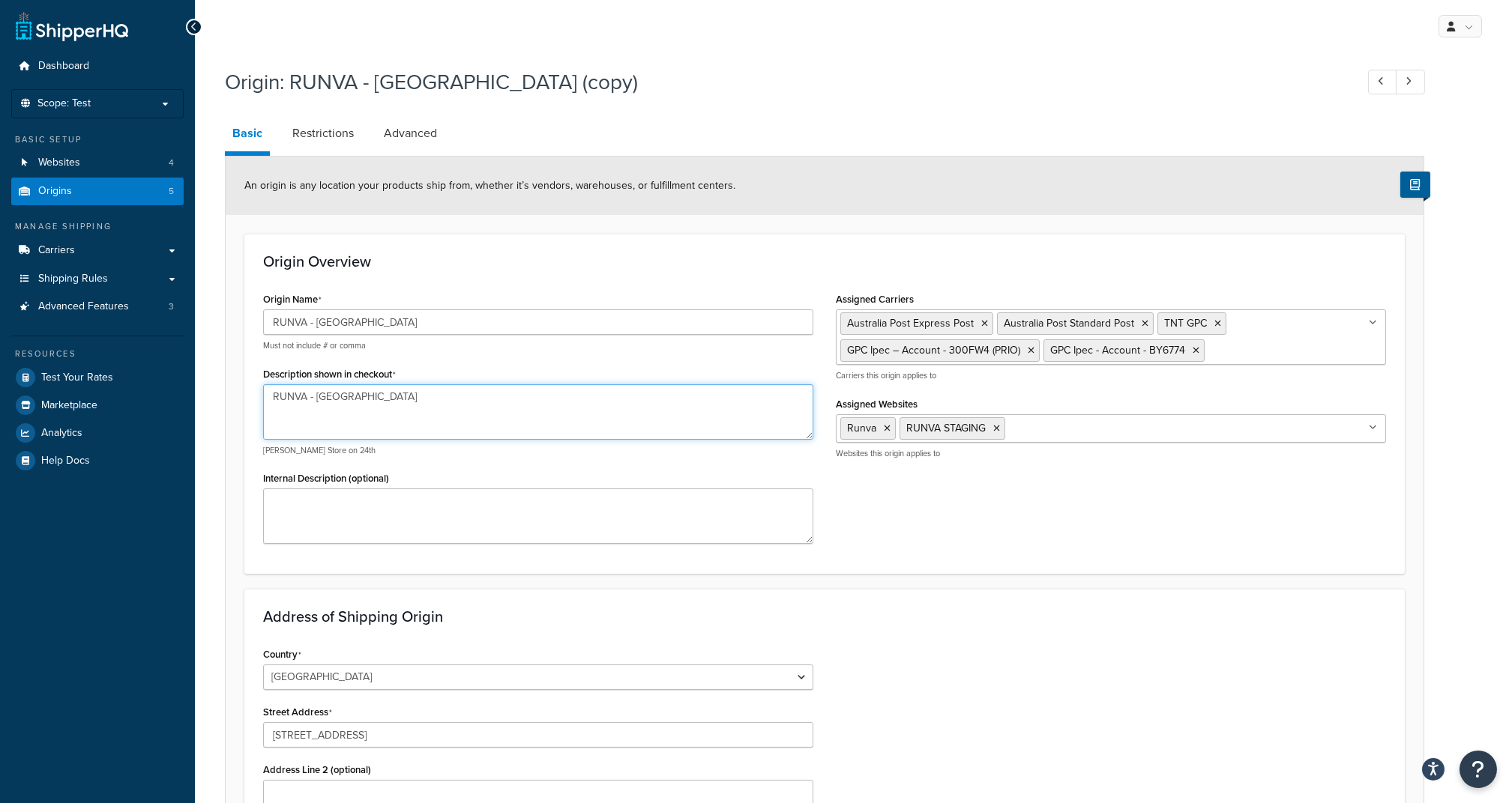
click at [184, 381] on div "Dashboard Scope: Test Basic Setup Websites 4 Origins 5 Manage Shipping Carriers…" at bounding box center [756, 589] width 1512 height 1179
paste textarea "Brisba"
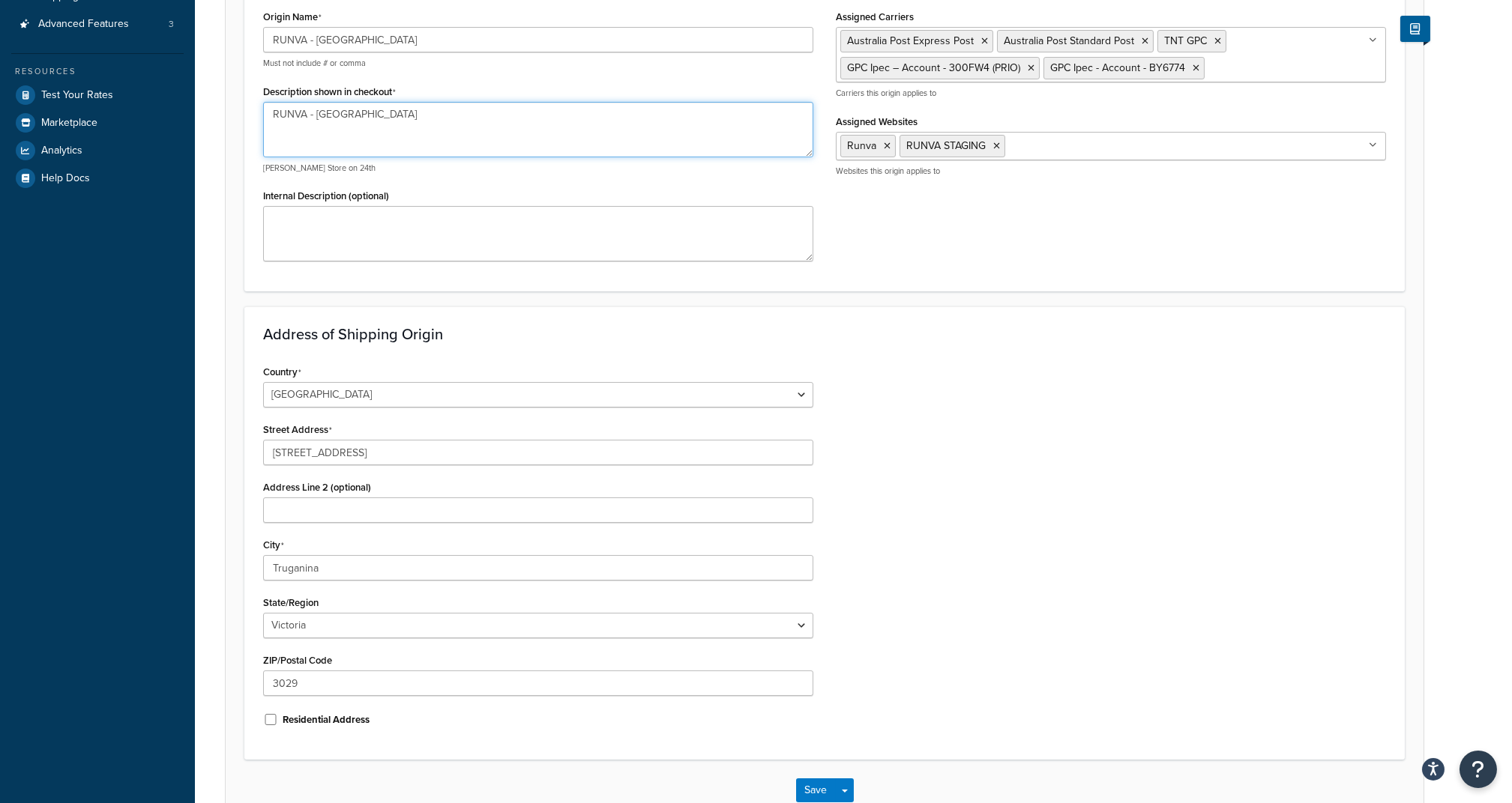
scroll to position [300, 0]
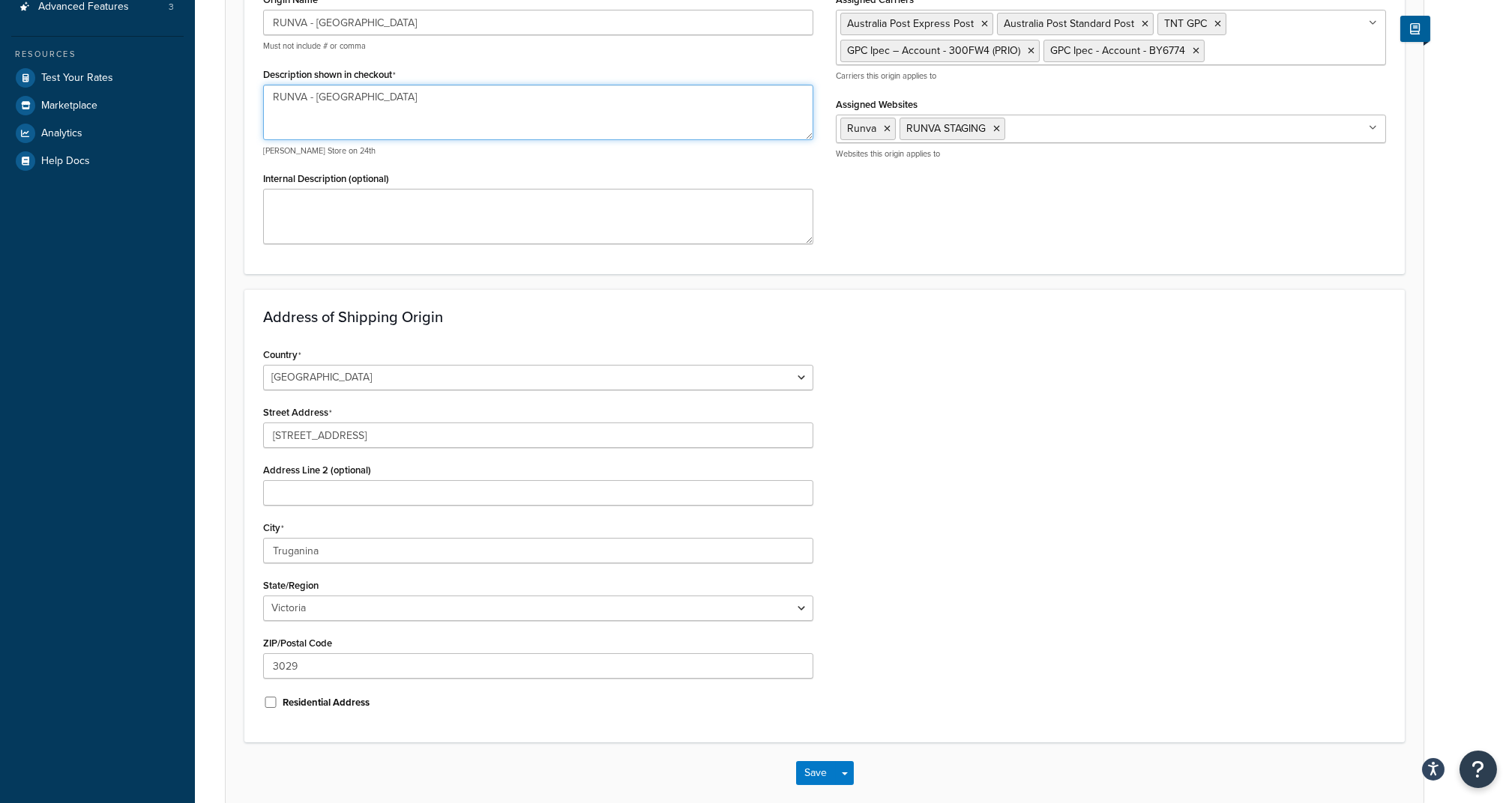
type textarea "RUNVA - [GEOGRAPHIC_DATA]"
drag, startPoint x: 382, startPoint y: 435, endPoint x: 170, endPoint y: 426, distance: 212.2
click at [170, 426] on div "Dashboard Scope: Test Basic Setup Websites 4 Origins 5 Manage Shipping Carriers…" at bounding box center [756, 289] width 1512 height 1179
paste input "McPhee Distribution"
type input "McPhee Distribution"
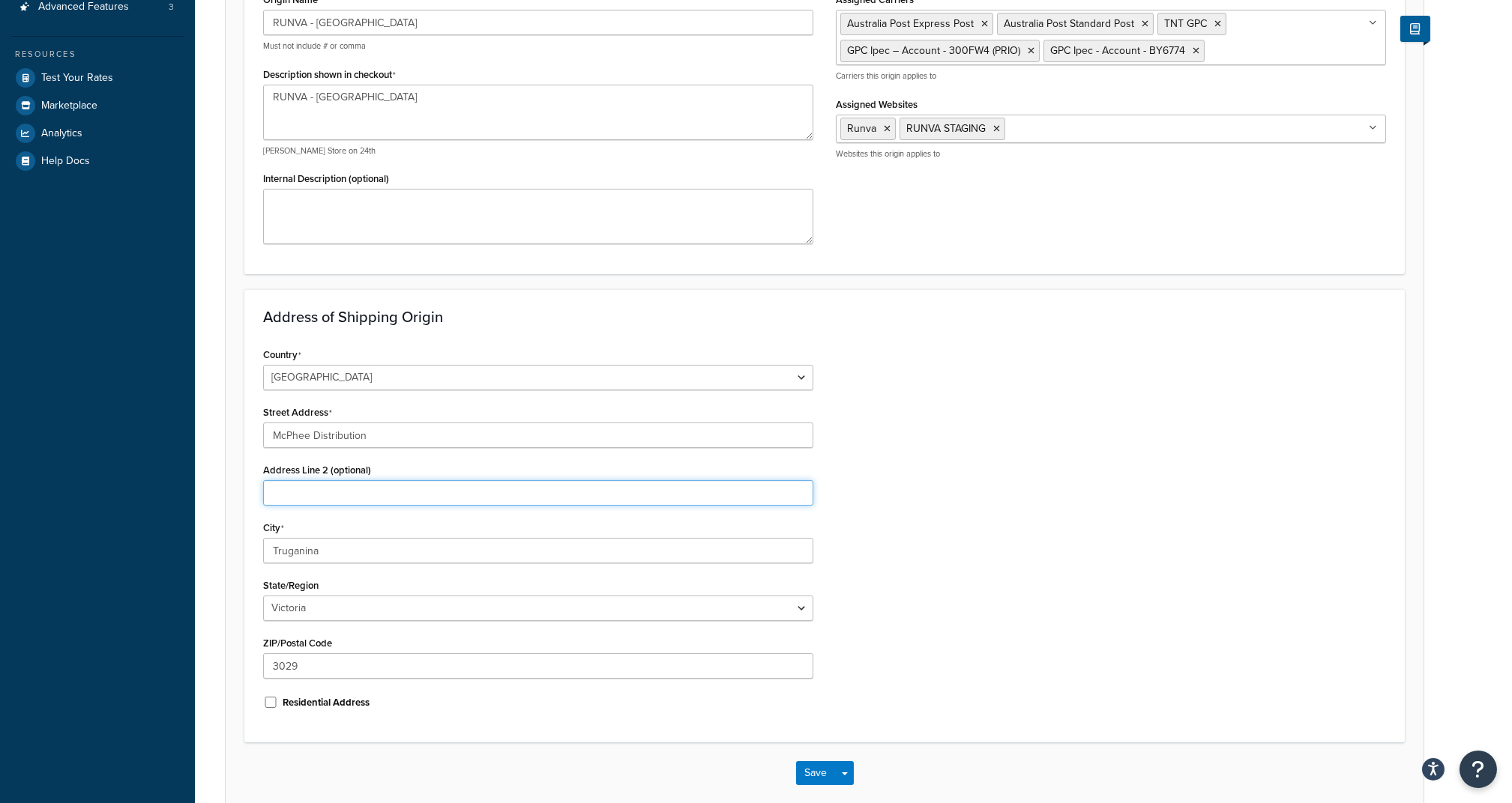
click at [315, 493] on input "Address Line 2 (optional)" at bounding box center [538, 493] width 550 height 26
paste input "1-37 McPhee Drive"
type input "1-37 McPhee Drive"
click at [1017, 506] on div "Country United States United Kingdom Afghanistan Åland Islands Albania Algeria …" at bounding box center [824, 533] width 1145 height 380
drag, startPoint x: 334, startPoint y: 551, endPoint x: 225, endPoint y: 547, distance: 109.1
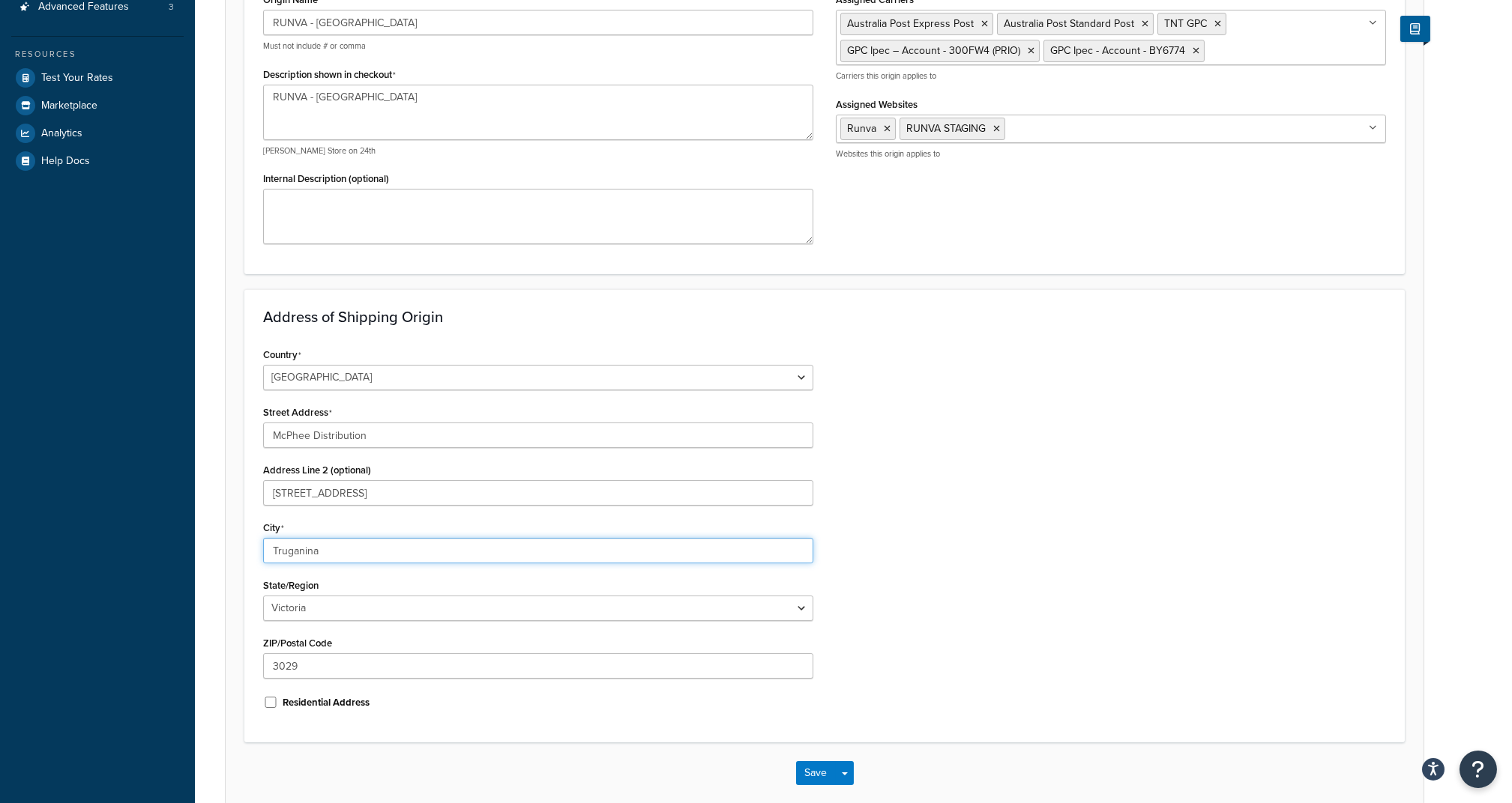
click at [226, 547] on form "An origin is any location your products ship from, whether it’s vendors, wareho…" at bounding box center [824, 330] width 1198 height 947
paste input "Berrinb"
type input "Berrinba"
click at [1052, 547] on div "Country United States United Kingdom Afghanistan Åland Islands Albania Algeria …" at bounding box center [824, 533] width 1145 height 380
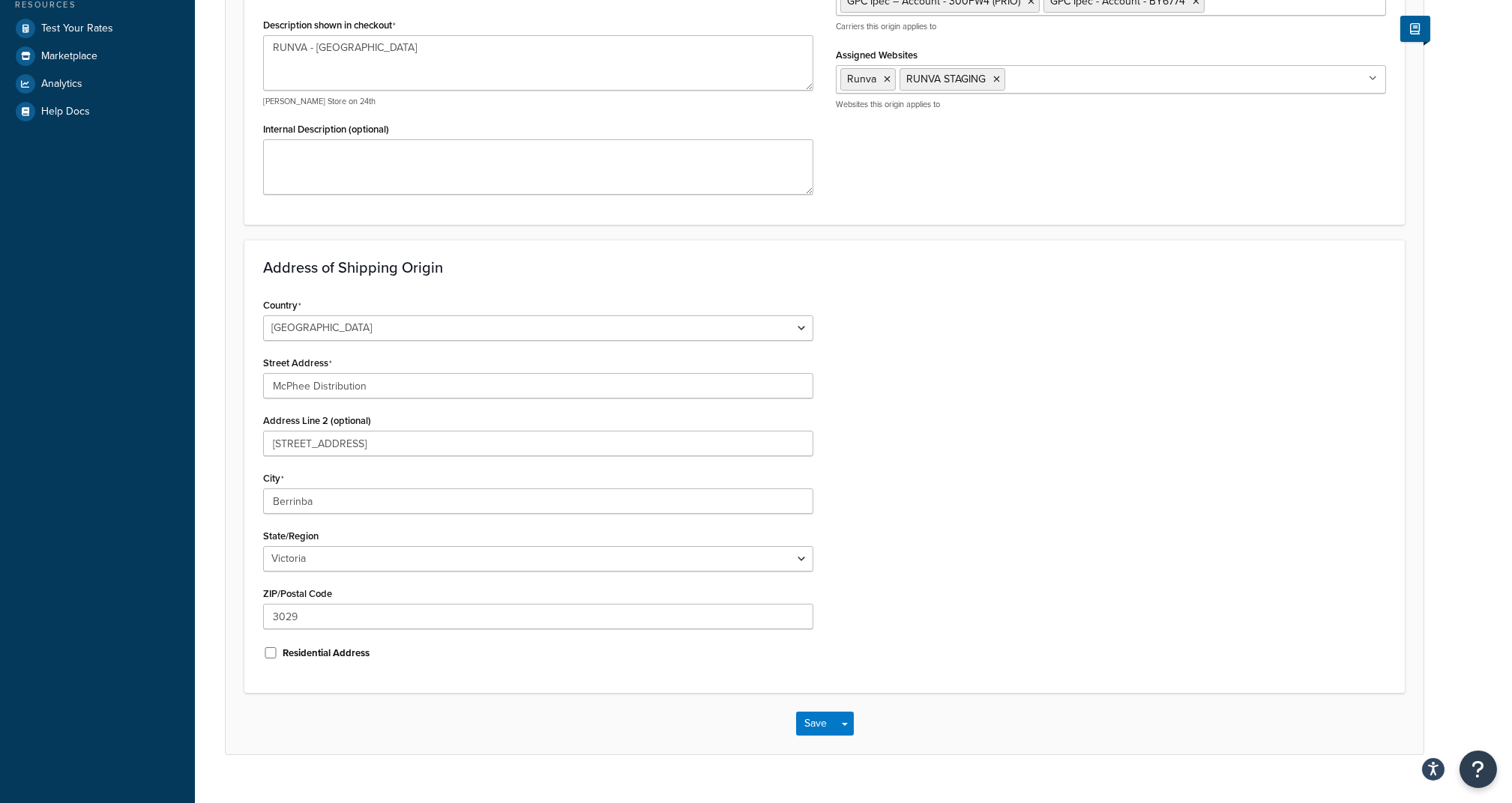
scroll to position [376, 0]
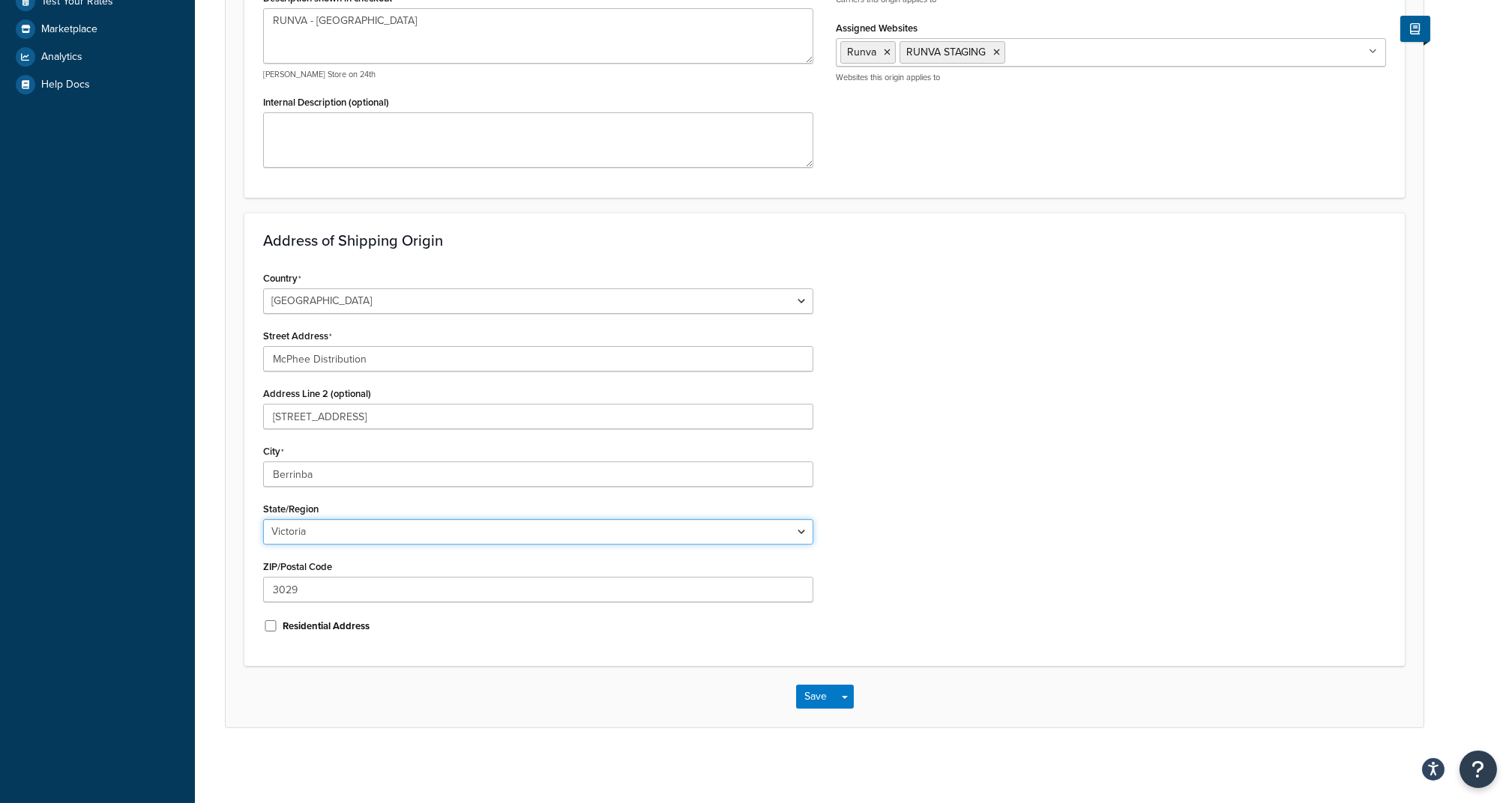
click at [353, 535] on select "Australian Capital Territory New South Wales Northern Territory Queensland Sout…" at bounding box center [538, 532] width 550 height 26
select select "176"
click at [263, 519] on select "Australian Capital Territory New South Wales Northern Territory Queensland Sout…" at bounding box center [538, 532] width 550 height 26
drag, startPoint x: 365, startPoint y: 572, endPoint x: 337, endPoint y: 579, distance: 28.9
click at [352, 572] on div "ZIP/Postal Code 3029" at bounding box center [538, 579] width 550 height 46
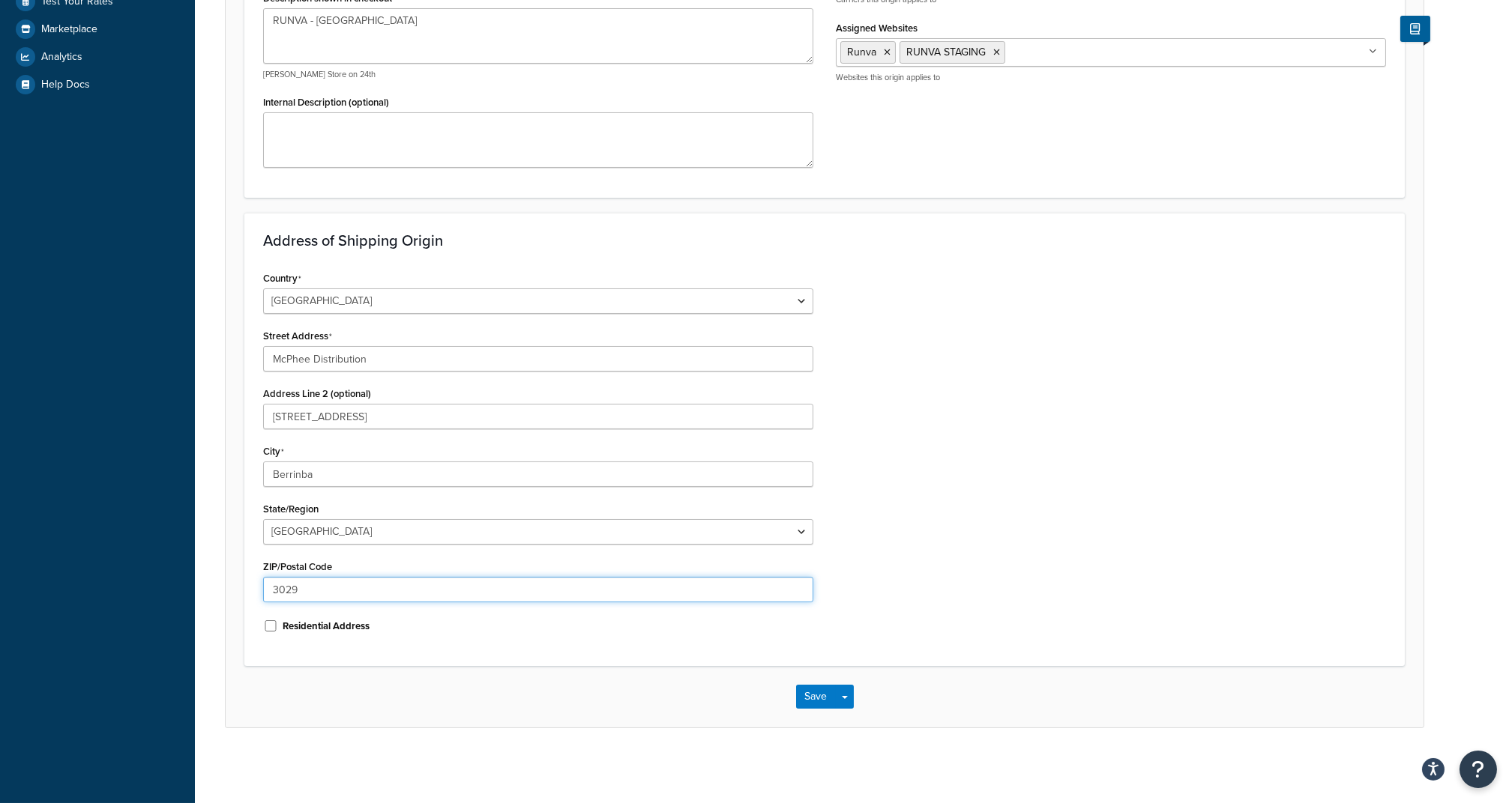
drag, startPoint x: 328, startPoint y: 585, endPoint x: 221, endPoint y: 590, distance: 107.1
click at [201, 580] on div "Origin: RUNVA - Melbourne (copy) Basic Restrictions Advanced An origin is any l…" at bounding box center [853, 225] width 1317 height 1081
paste input "4117"
type input "4117"
click at [818, 700] on button "Save" at bounding box center [816, 697] width 41 height 24
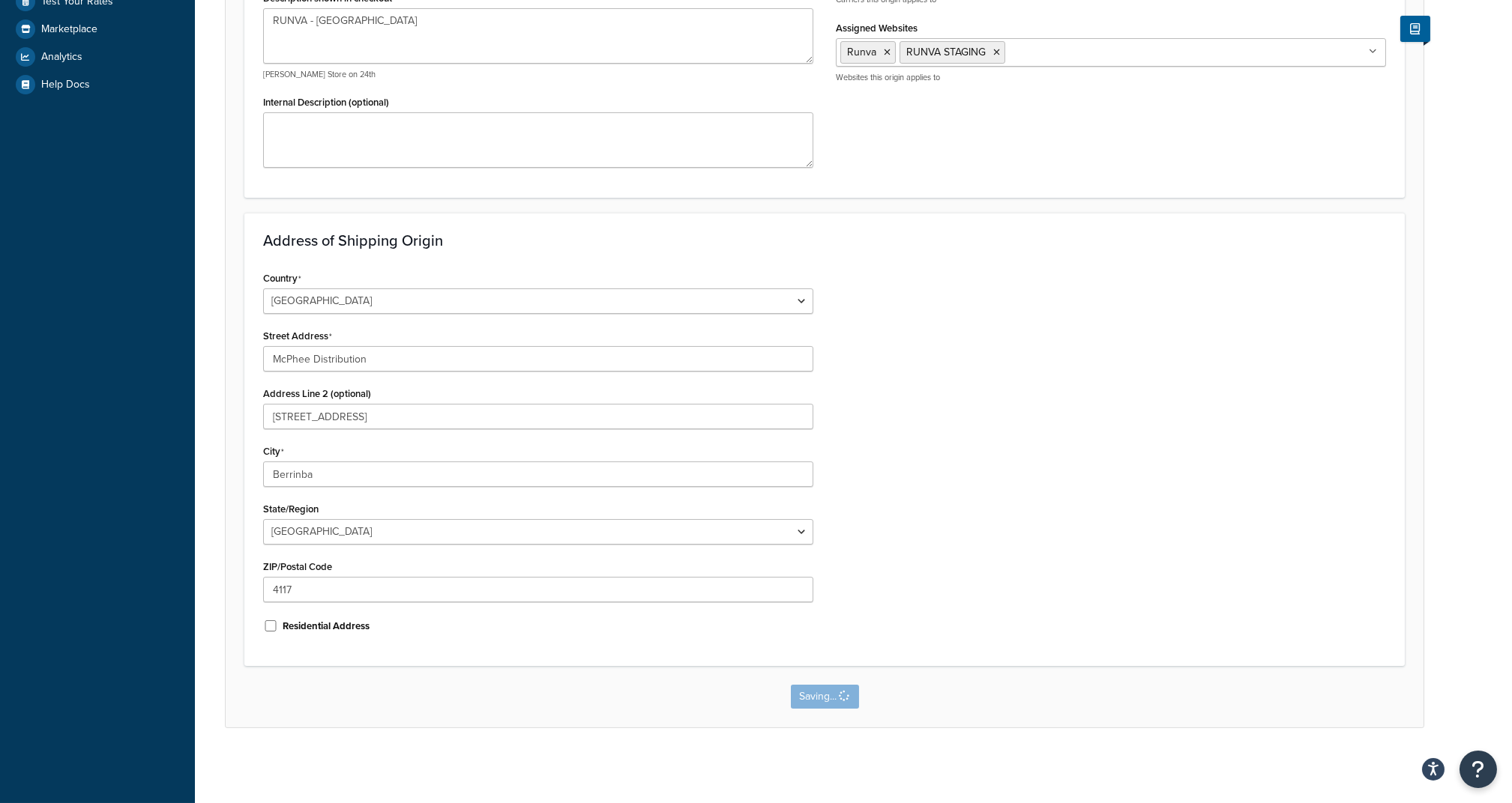
scroll to position [0, 0]
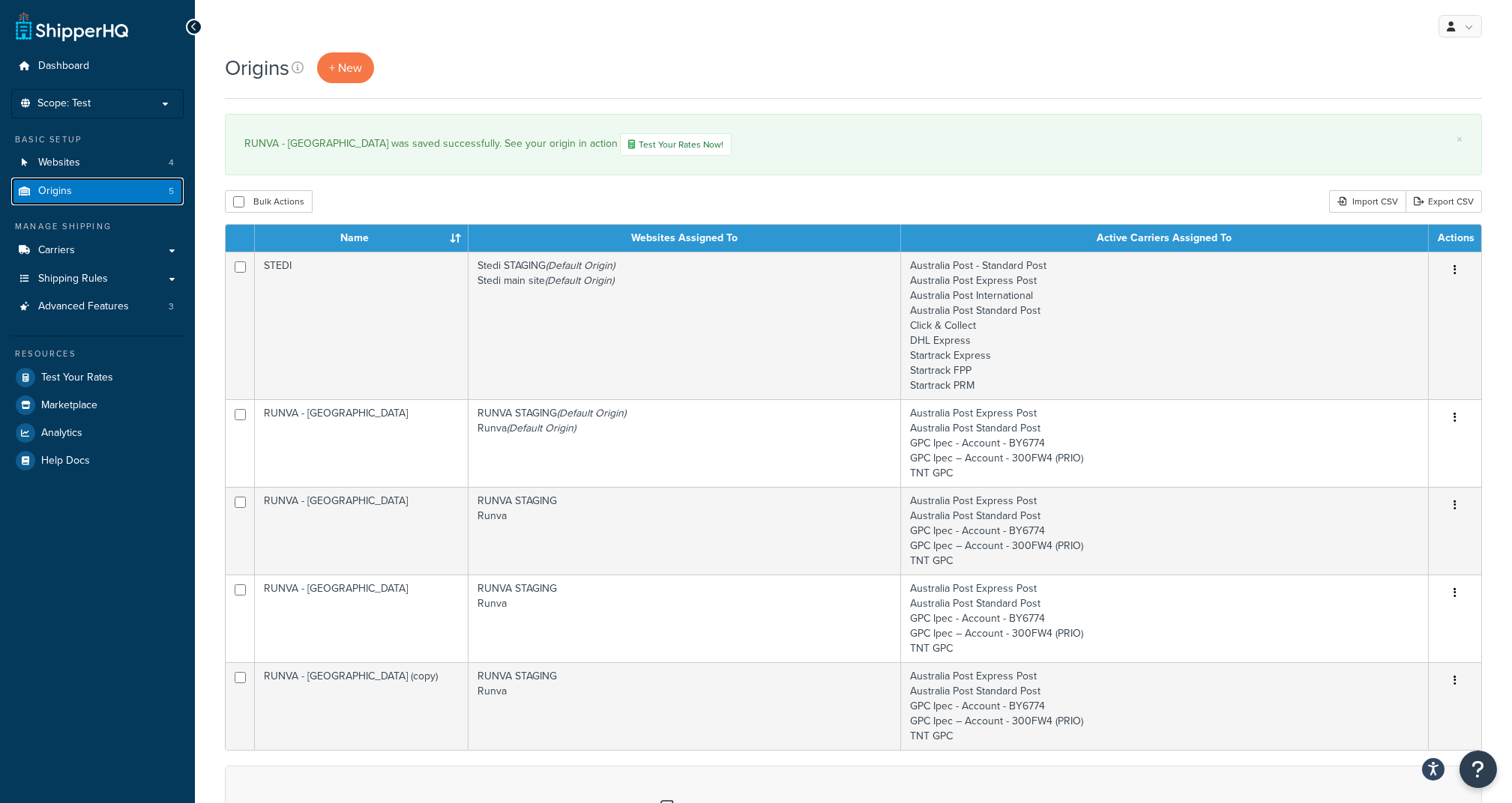
click at [109, 199] on link "Origins 5" at bounding box center [97, 191] width 172 height 28
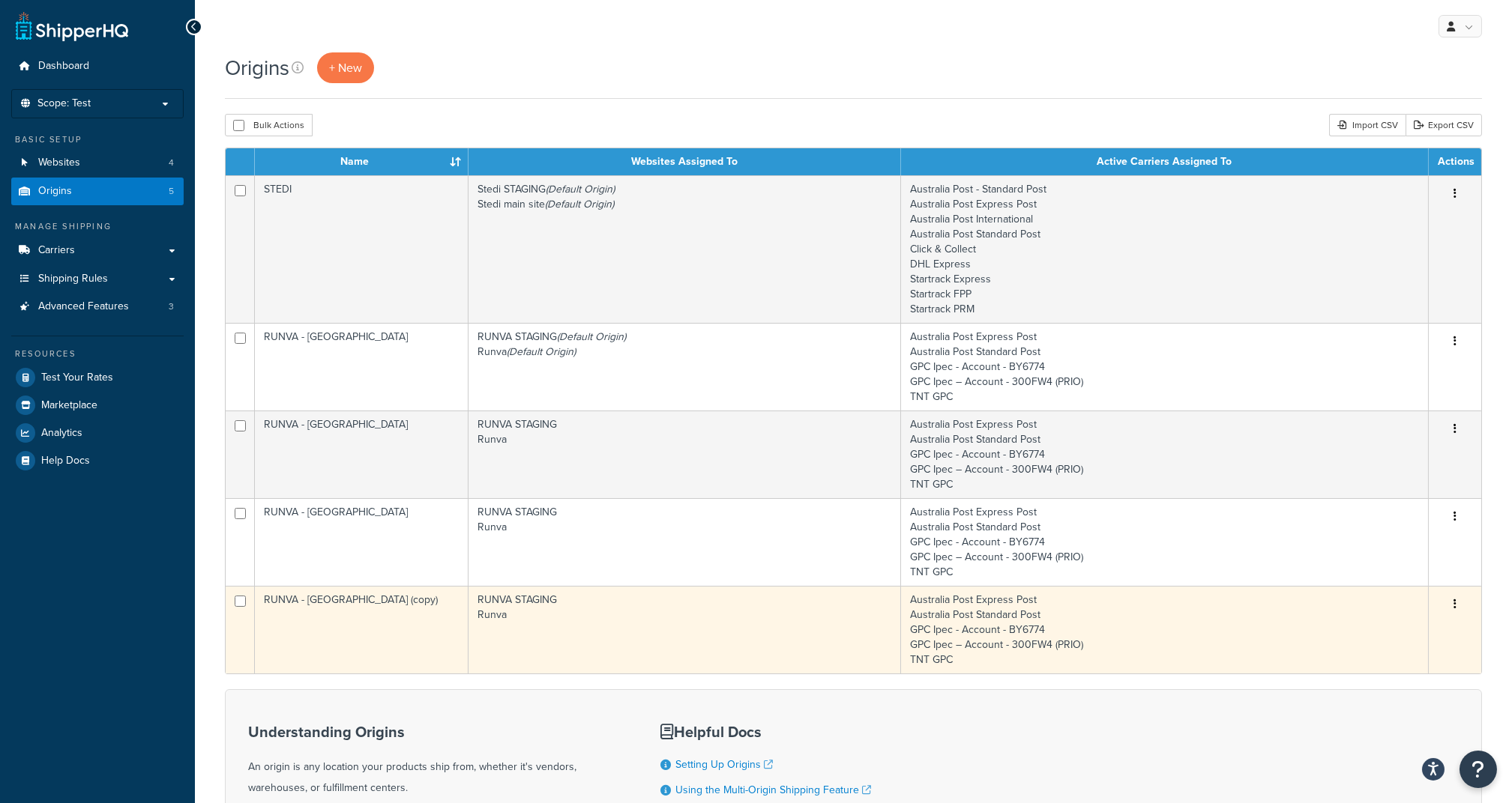
click at [375, 604] on td "RUNVA - [GEOGRAPHIC_DATA] (copy)" at bounding box center [361, 630] width 214 height 88
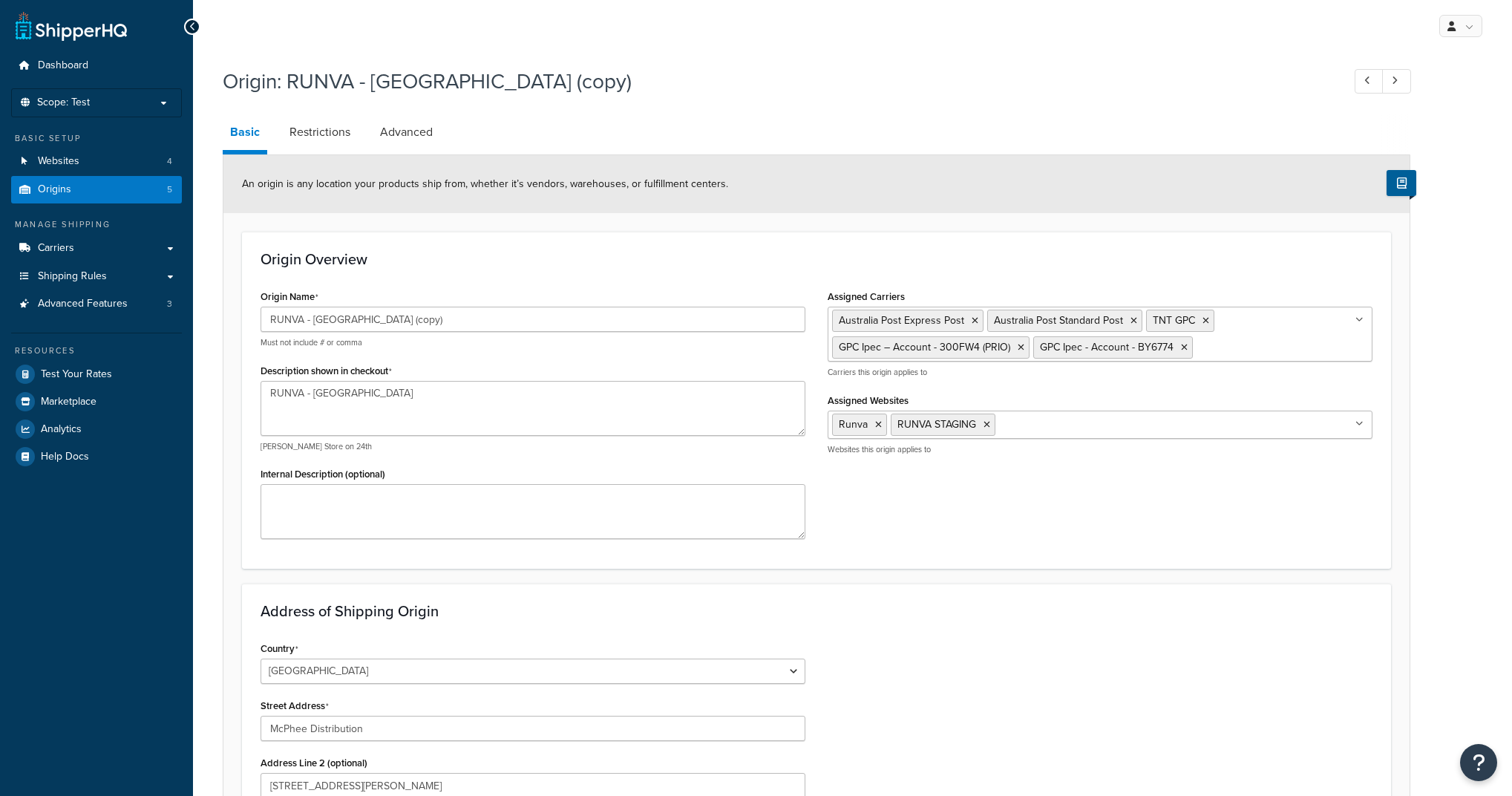
select select "1013"
select select "180"
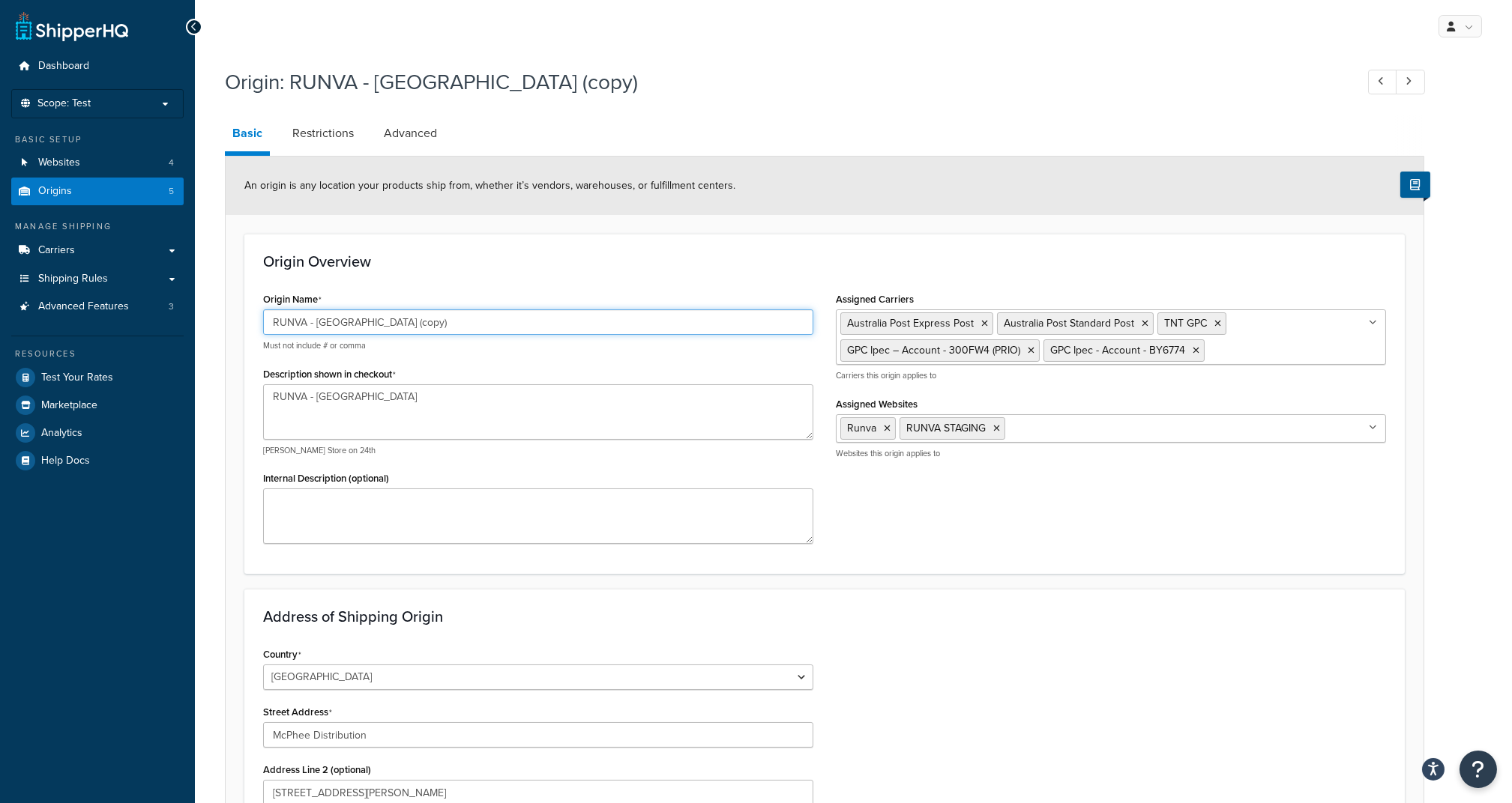
drag, startPoint x: 315, startPoint y: 320, endPoint x: 447, endPoint y: 320, distance: 132.0
click at [447, 320] on input "RUNVA - [GEOGRAPHIC_DATA] (copy)" at bounding box center [538, 322] width 550 height 26
type input "RUNVA - [GEOGRAPHIC_DATA]"
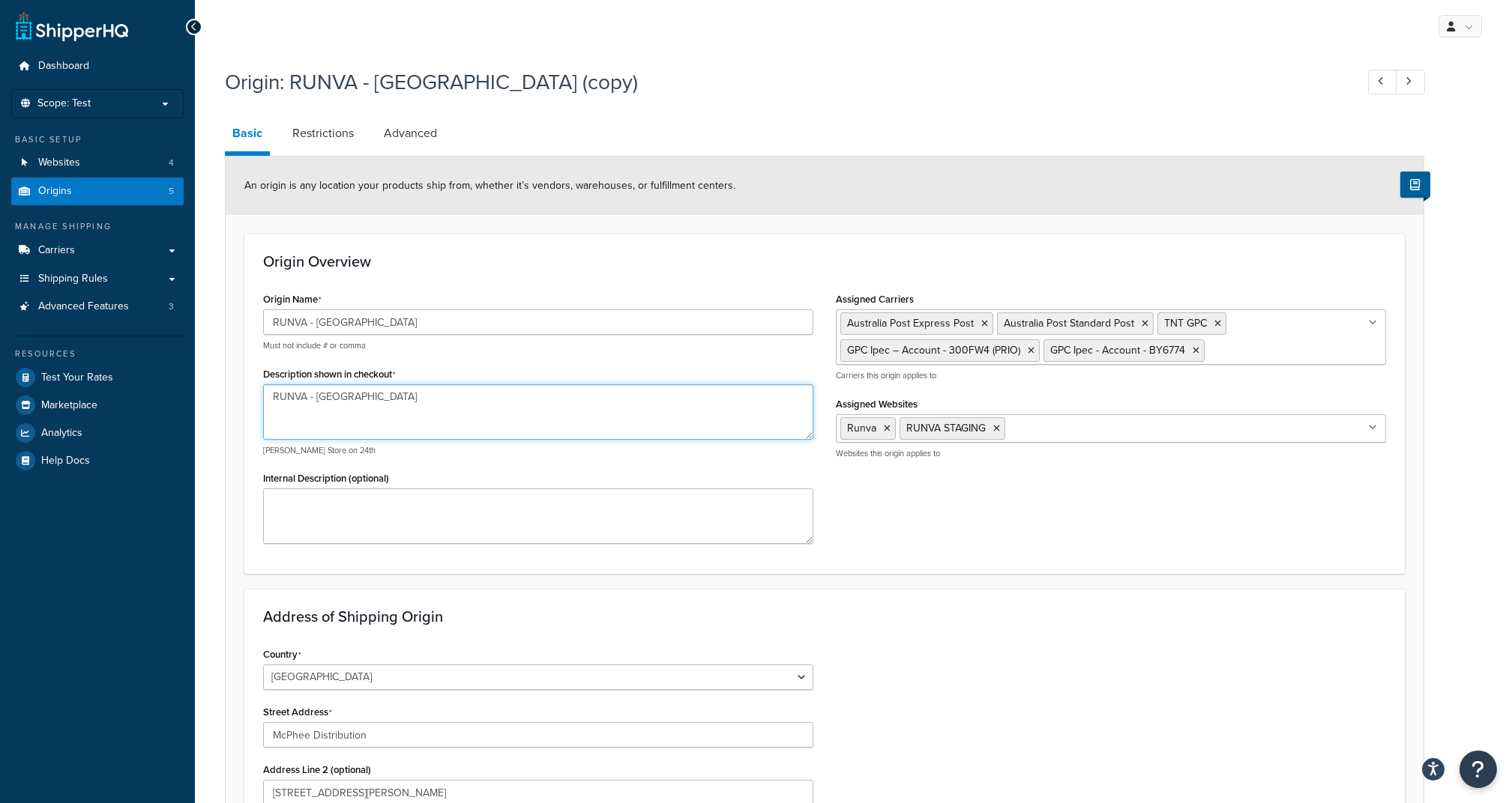
click at [372, 406] on textarea "RUNVA - [GEOGRAPHIC_DATA]" at bounding box center [538, 412] width 550 height 56
paste textarea "[GEOGRAPHIC_DATA]"
type textarea "RUNVA - [GEOGRAPHIC_DATA]"
click at [905, 609] on h3 "Address of Shipping Origin" at bounding box center [824, 616] width 1123 height 17
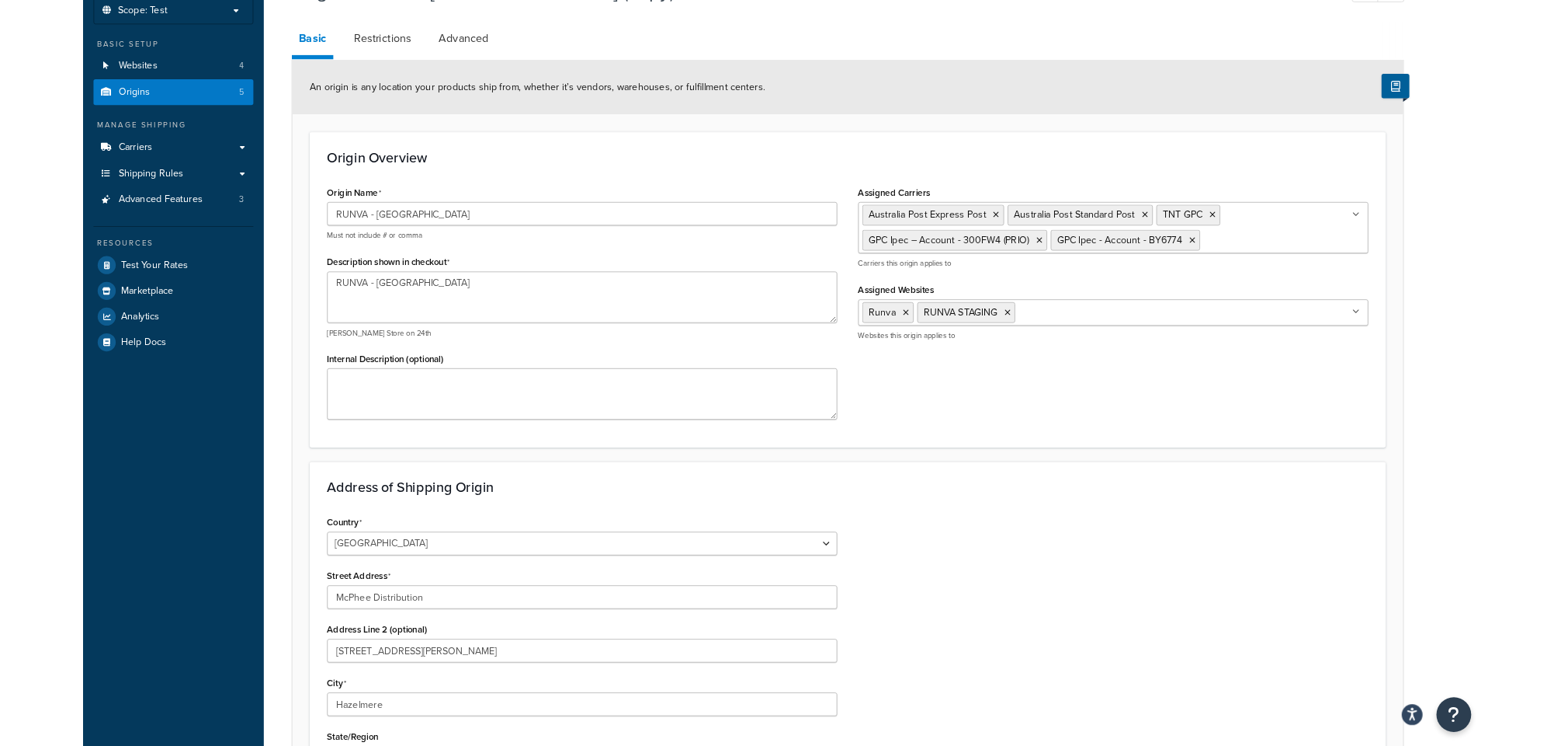
scroll to position [311, 0]
